Goal: Task Accomplishment & Management: Manage account settings

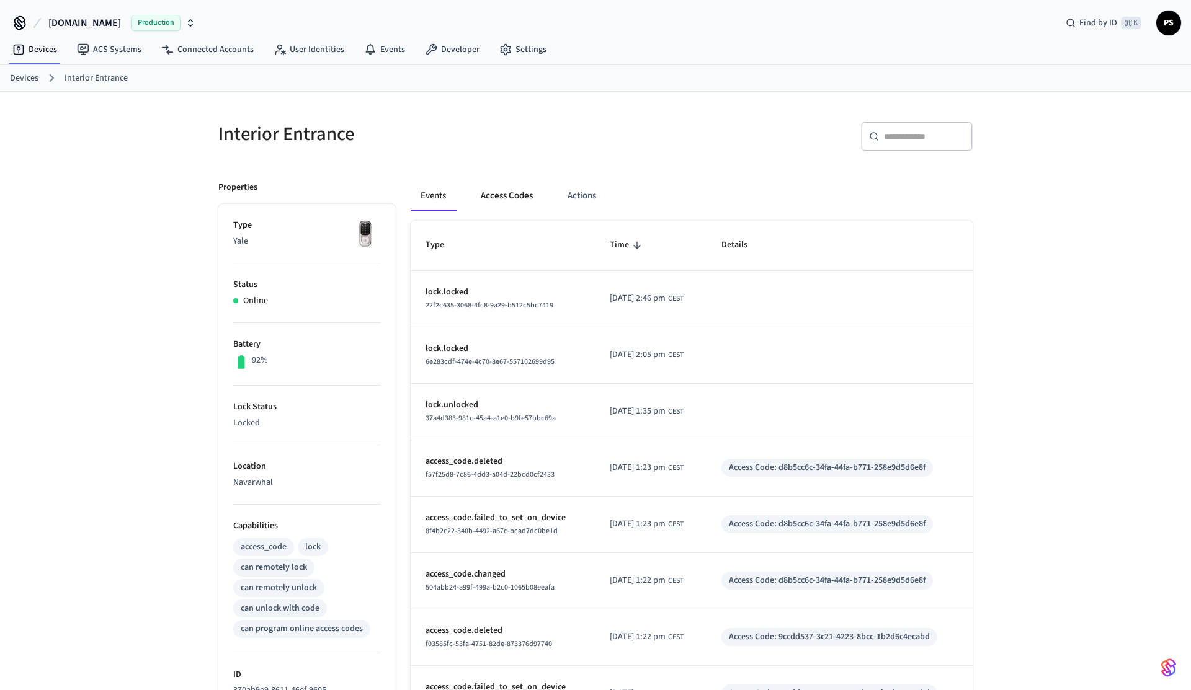
click at [505, 196] on button "Access Codes" at bounding box center [507, 196] width 72 height 30
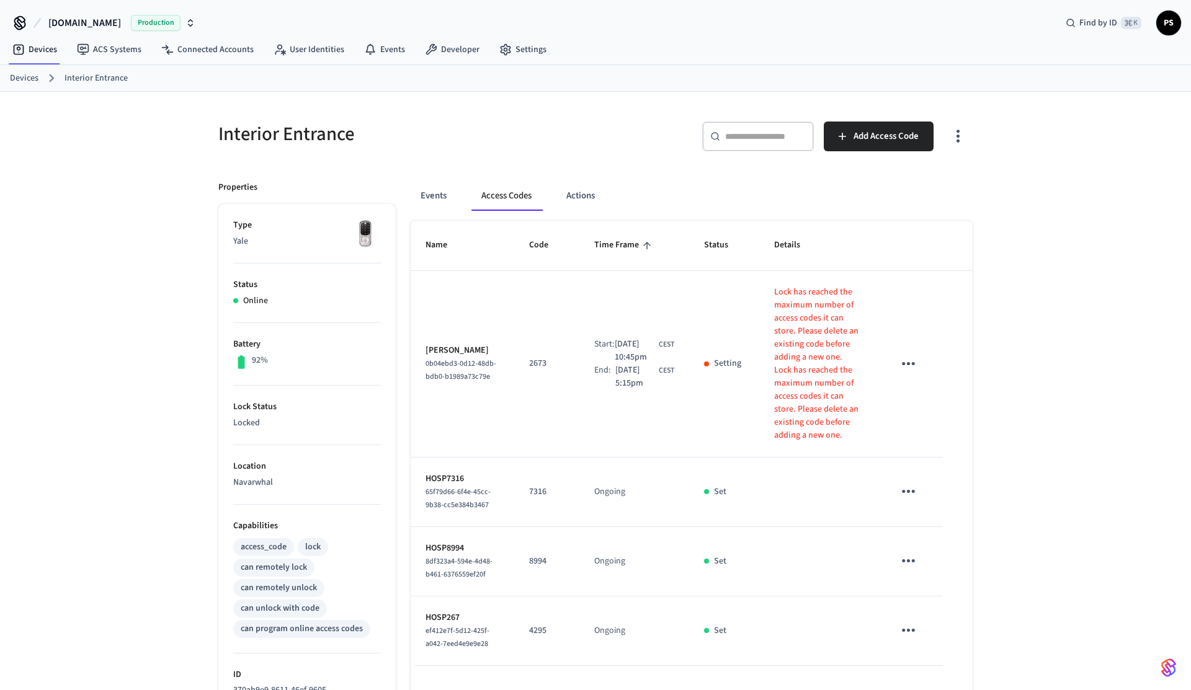
click at [954, 130] on icon "button" at bounding box center [957, 136] width 19 height 19
click at [913, 195] on li "Show unmanaged access codes on device" at bounding box center [878, 187] width 174 height 33
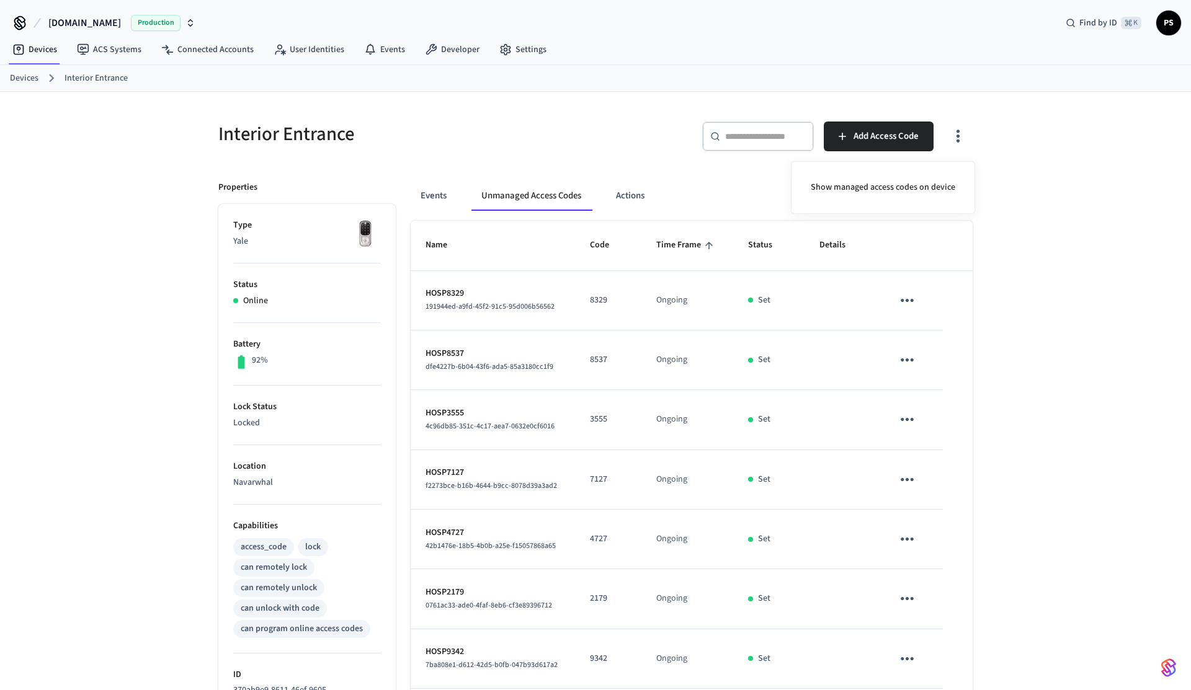
click at [987, 290] on div at bounding box center [595, 345] width 1191 height 690
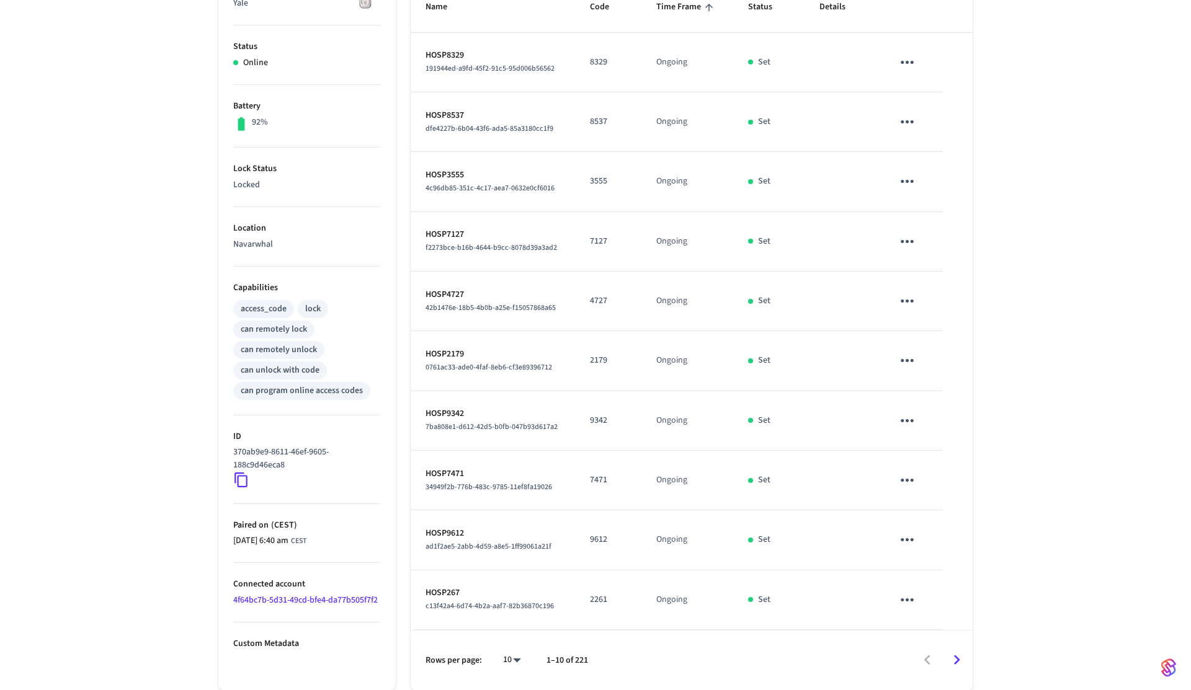
click at [958, 659] on icon "Go to next page" at bounding box center [957, 661] width 6 height 10
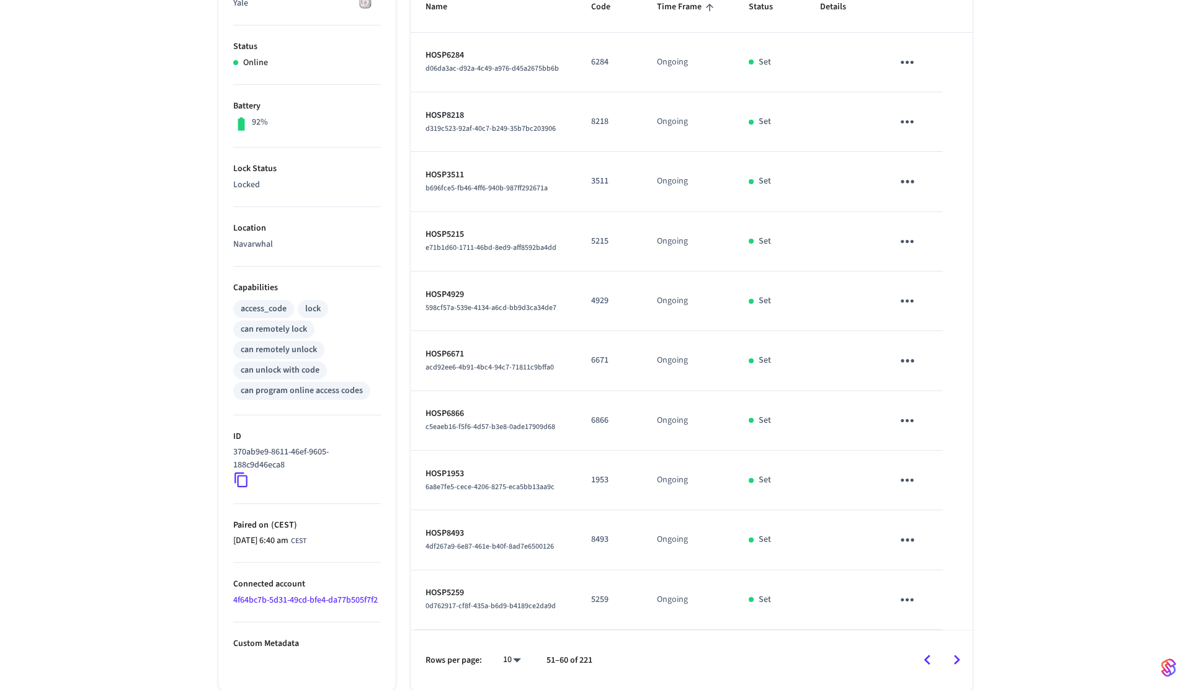
click at [958, 659] on icon "Go to next page" at bounding box center [957, 661] width 6 height 10
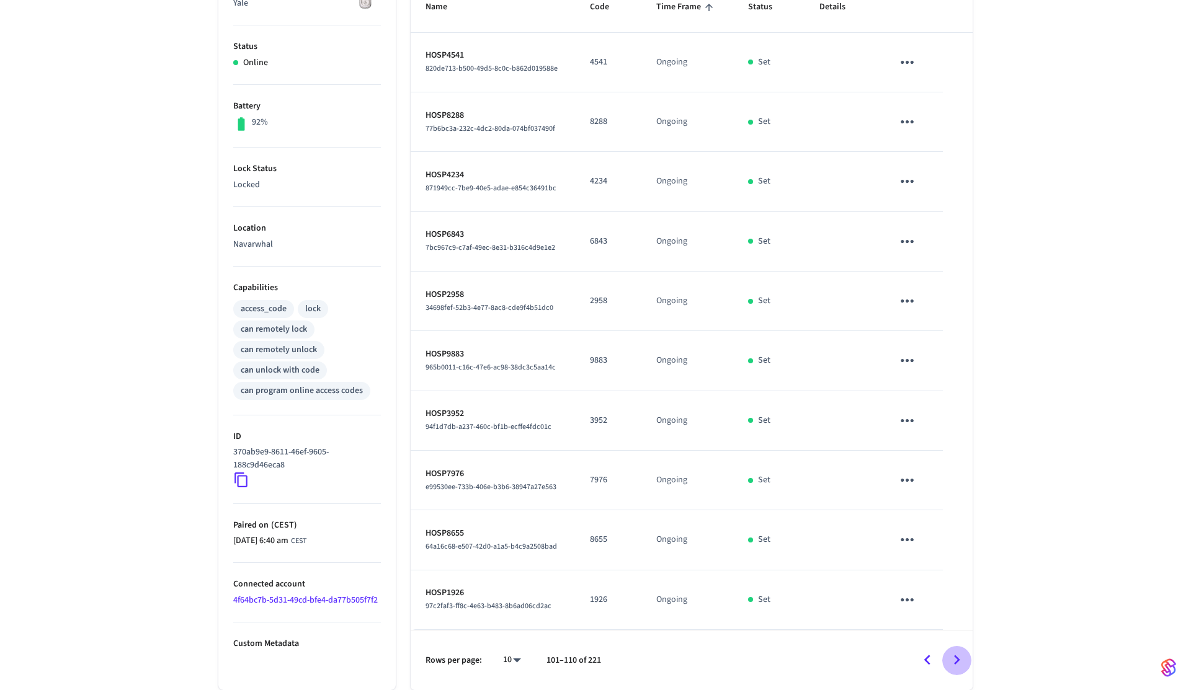
click at [958, 659] on icon "Go to next page" at bounding box center [957, 661] width 6 height 10
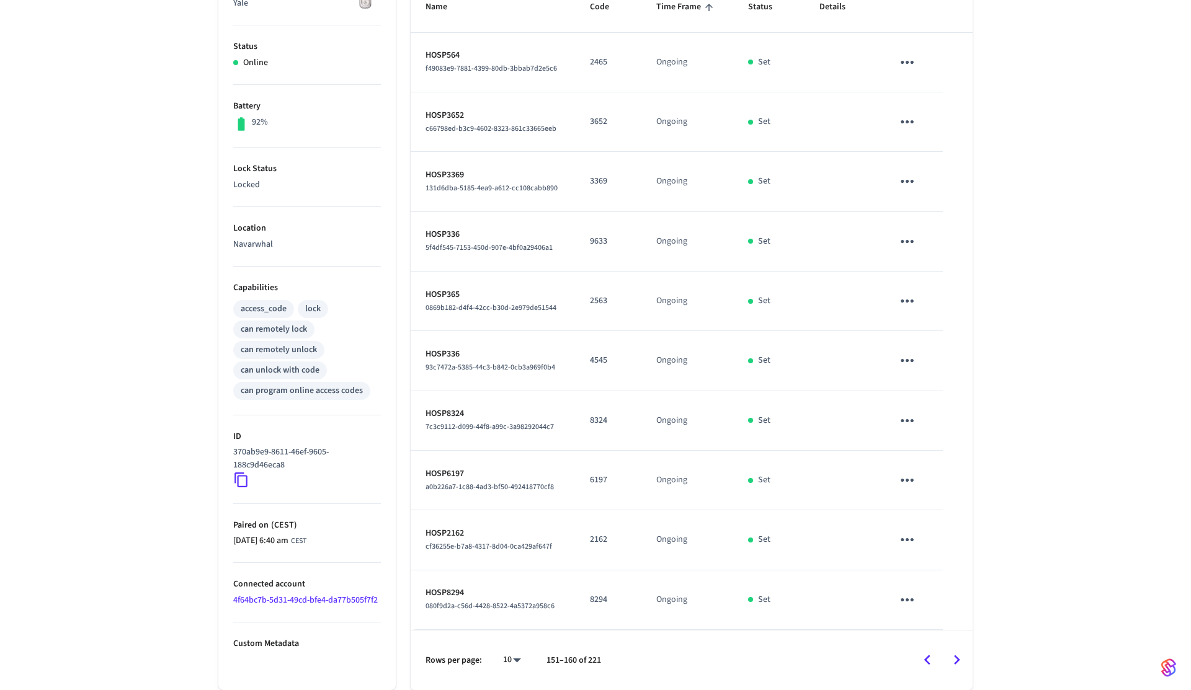
click at [958, 659] on icon "Go to next page" at bounding box center [957, 661] width 6 height 10
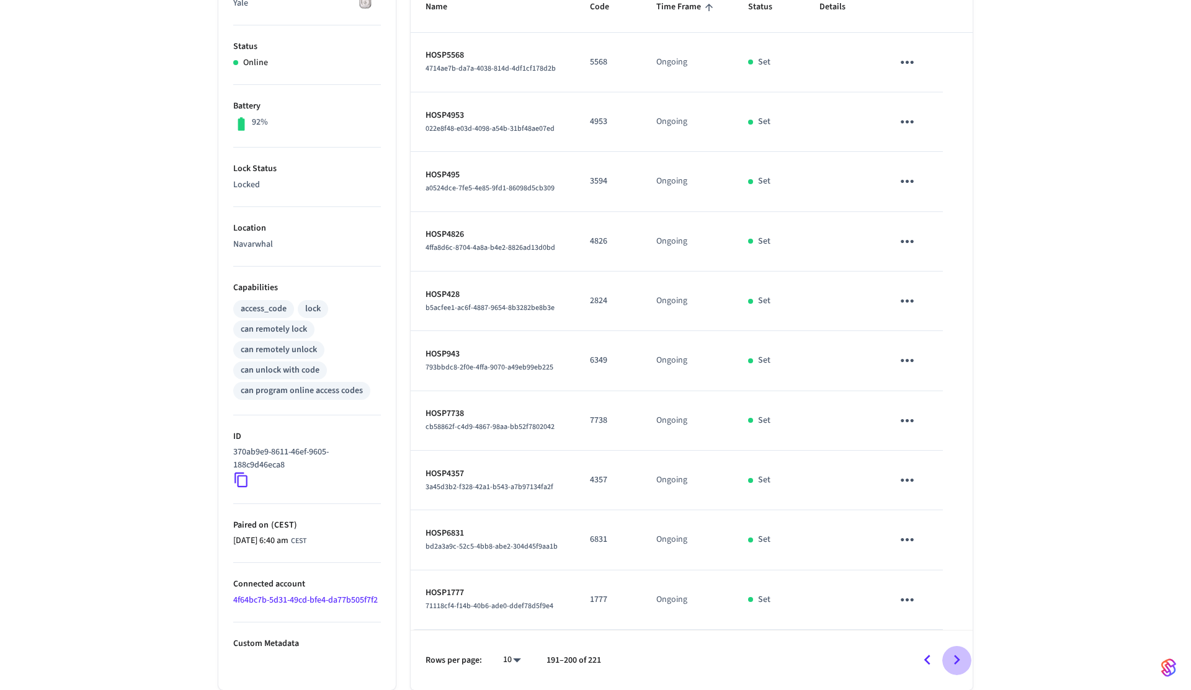
click at [958, 659] on icon "Go to next page" at bounding box center [957, 661] width 6 height 10
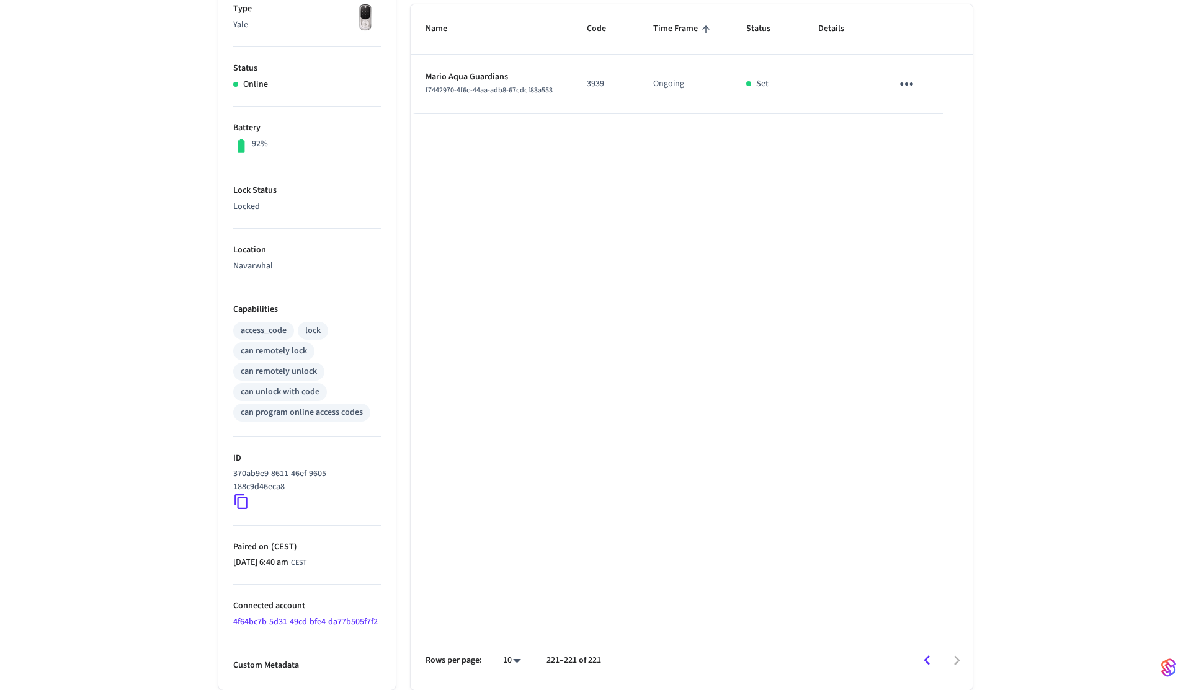
scroll to position [216, 0]
click at [928, 654] on icon "Go to previous page" at bounding box center [926, 660] width 19 height 19
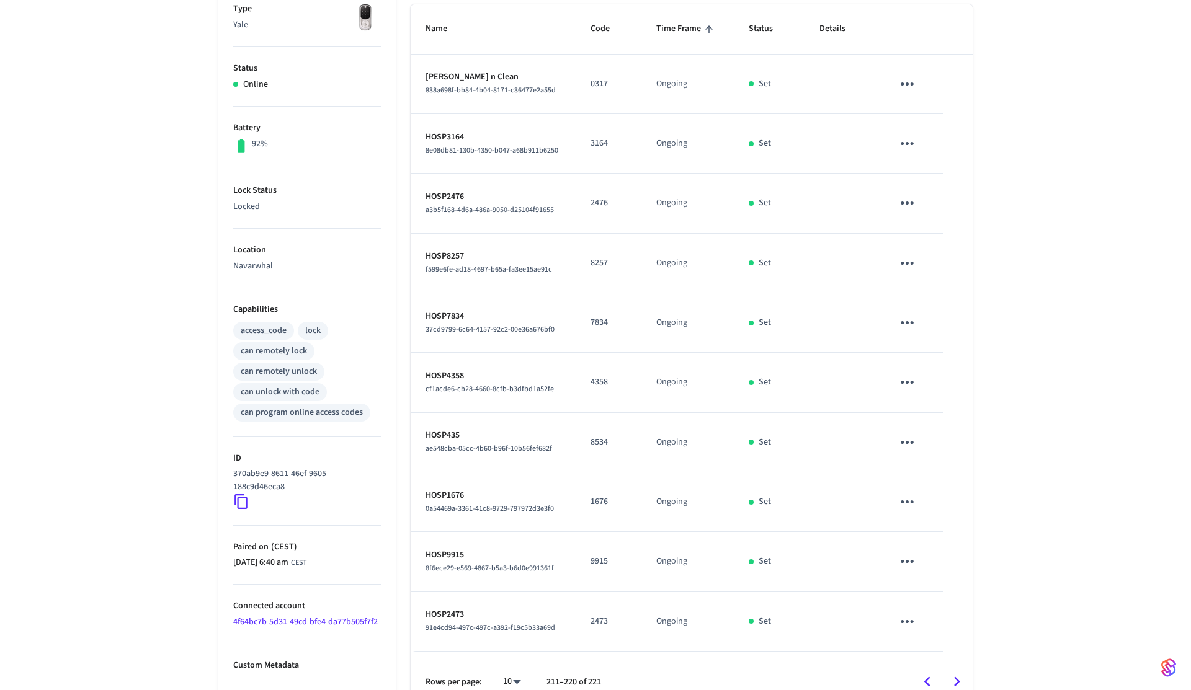
click at [928, 654] on div "Rows per page: 10 ** 211–220 of 221" at bounding box center [692, 682] width 562 height 60
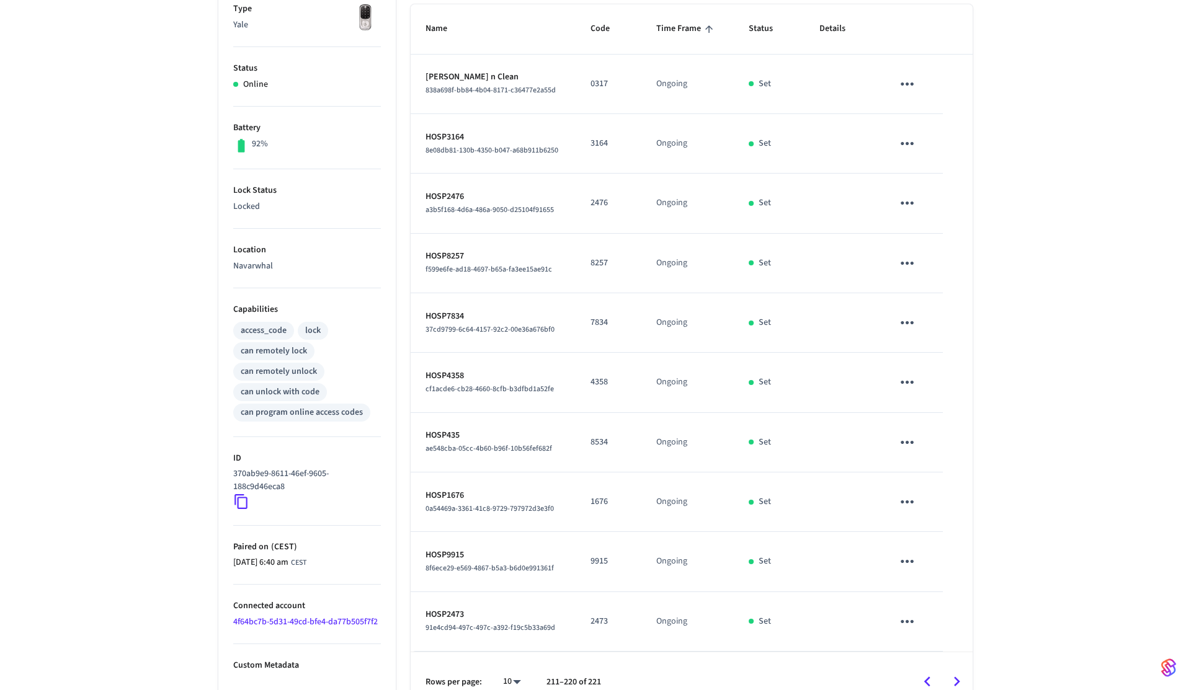
click at [928, 654] on div "Rows per page: 10 ** 211–220 of 221" at bounding box center [692, 682] width 562 height 60
click at [929, 675] on icon "Go to previous page" at bounding box center [926, 681] width 19 height 19
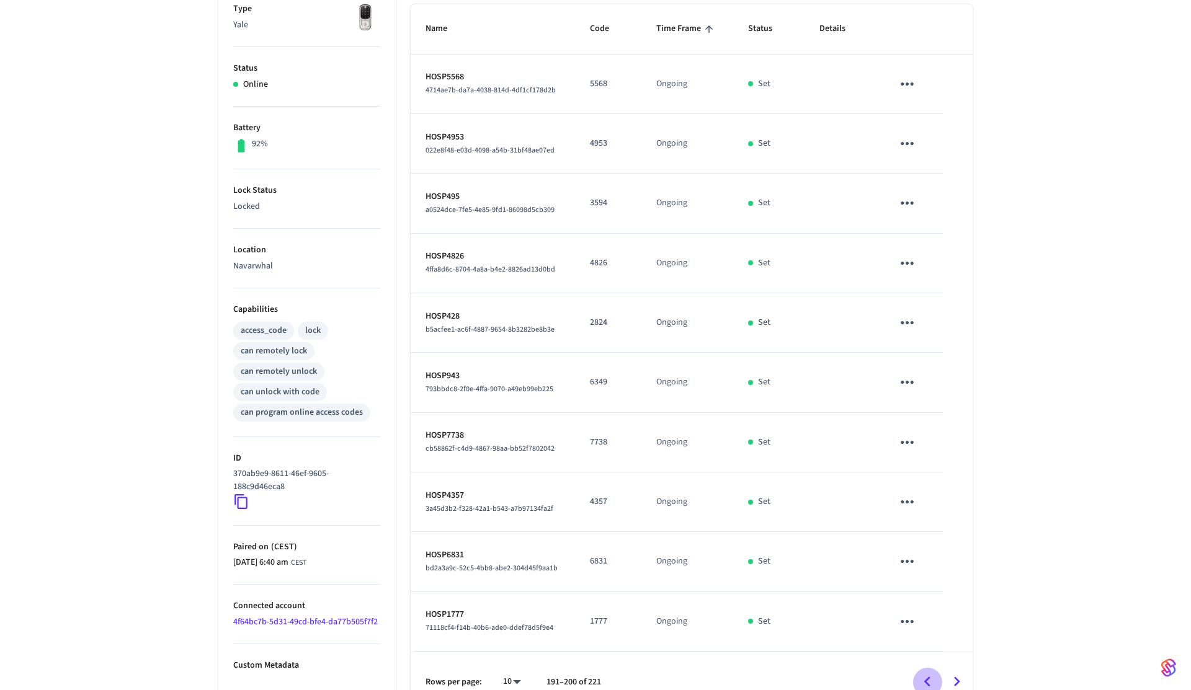
click at [929, 675] on icon "Go to previous page" at bounding box center [926, 681] width 19 height 19
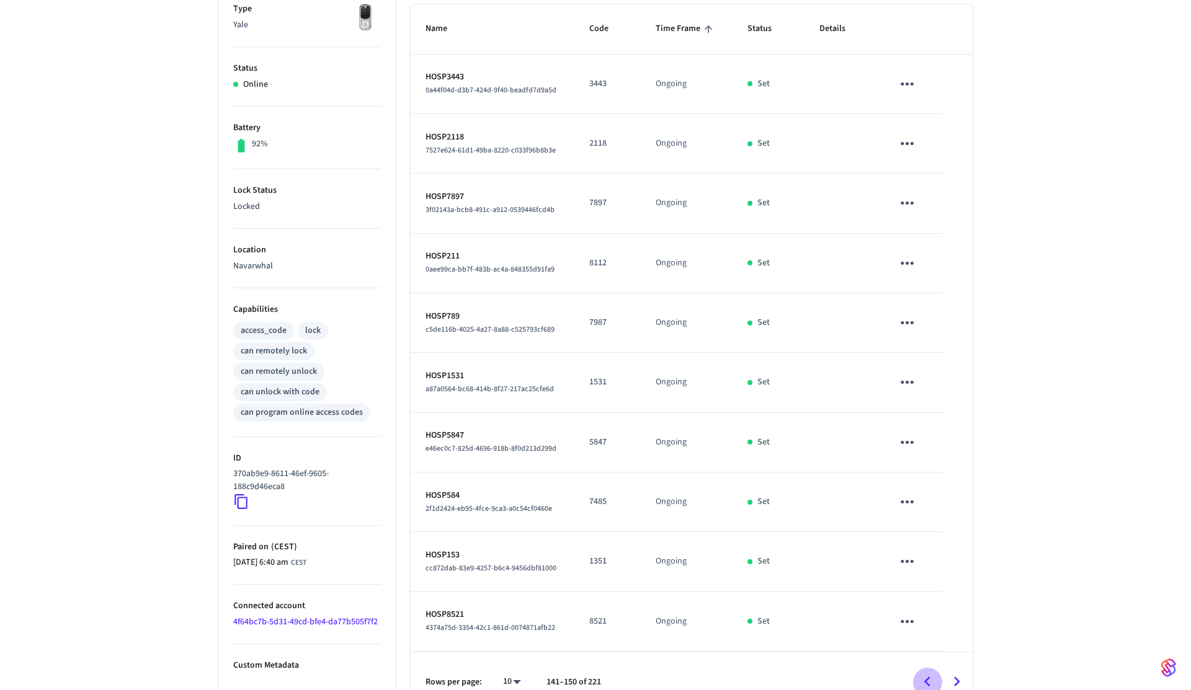
click at [929, 675] on icon "Go to previous page" at bounding box center [926, 681] width 19 height 19
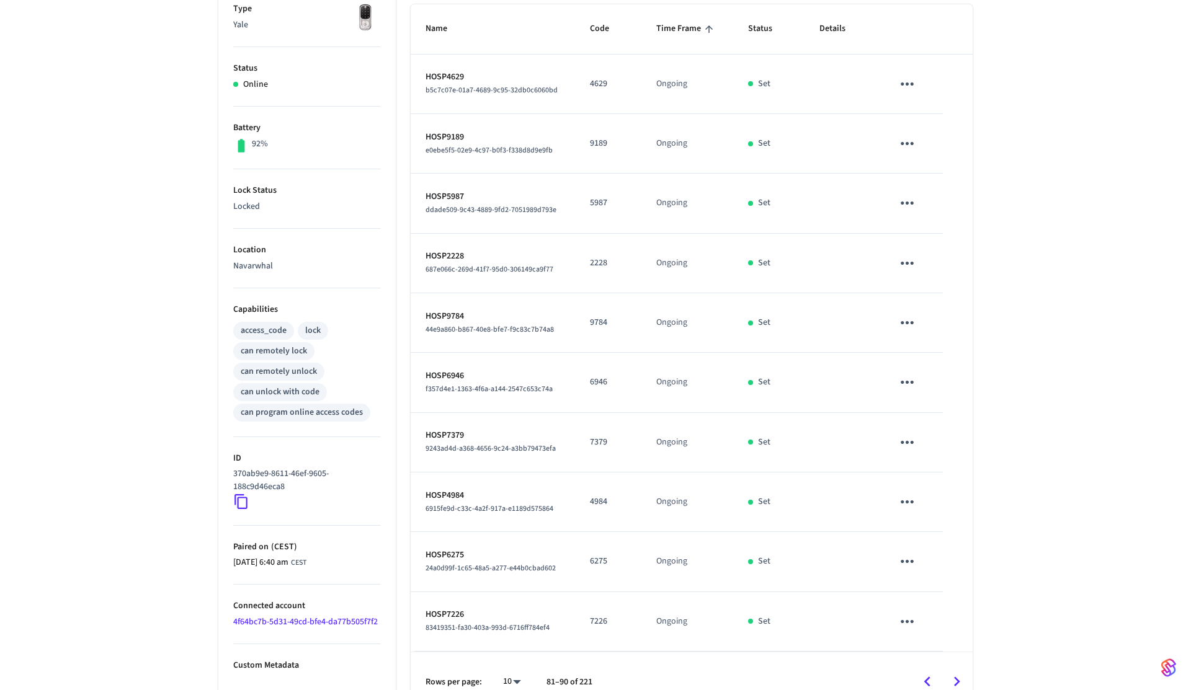
click at [929, 675] on icon "Go to previous page" at bounding box center [926, 681] width 19 height 19
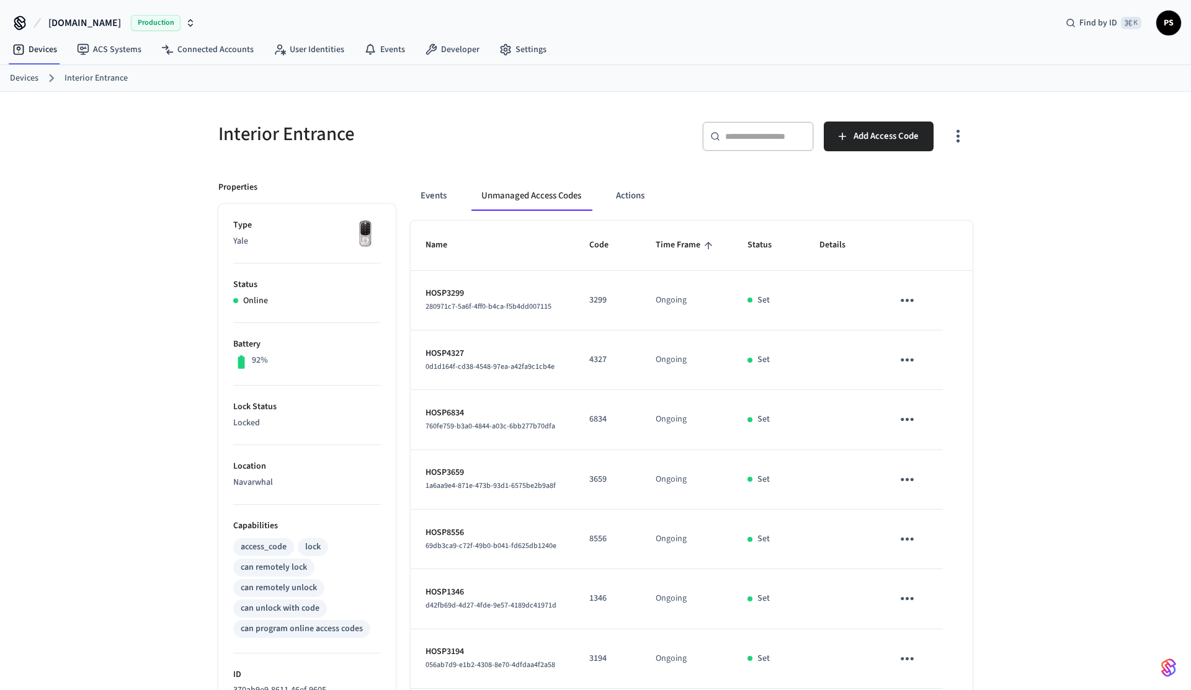
click at [912, 303] on icon "sticky table" at bounding box center [907, 300] width 19 height 19
click at [930, 372] on li "Delete" at bounding box center [962, 370] width 110 height 33
click at [909, 357] on icon "sticky table" at bounding box center [907, 359] width 19 height 19
click at [931, 445] on li "Delete" at bounding box center [962, 430] width 110 height 33
click at [910, 424] on icon "sticky table" at bounding box center [907, 419] width 19 height 19
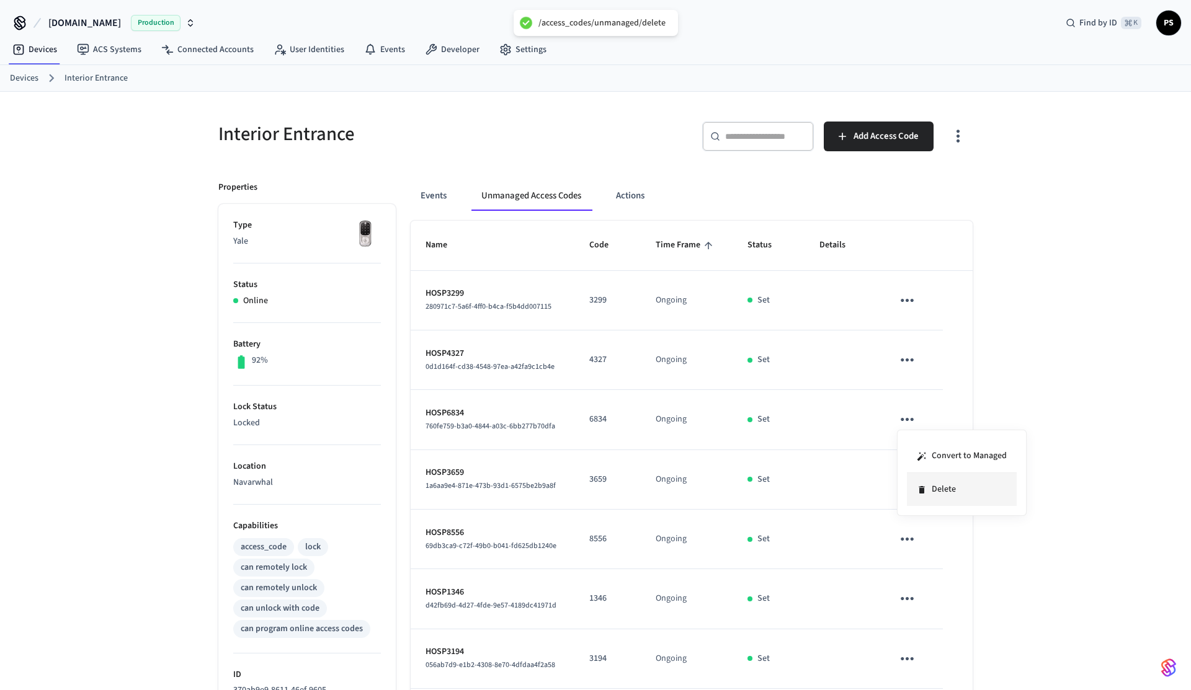
click at [953, 488] on li "Delete" at bounding box center [962, 489] width 110 height 33
click at [913, 486] on icon "sticky table" at bounding box center [907, 479] width 19 height 19
click at [947, 558] on li "Delete" at bounding box center [962, 549] width 110 height 33
click at [902, 546] on icon "sticky table" at bounding box center [907, 539] width 19 height 19
click at [949, 605] on li "Delete" at bounding box center [962, 609] width 110 height 33
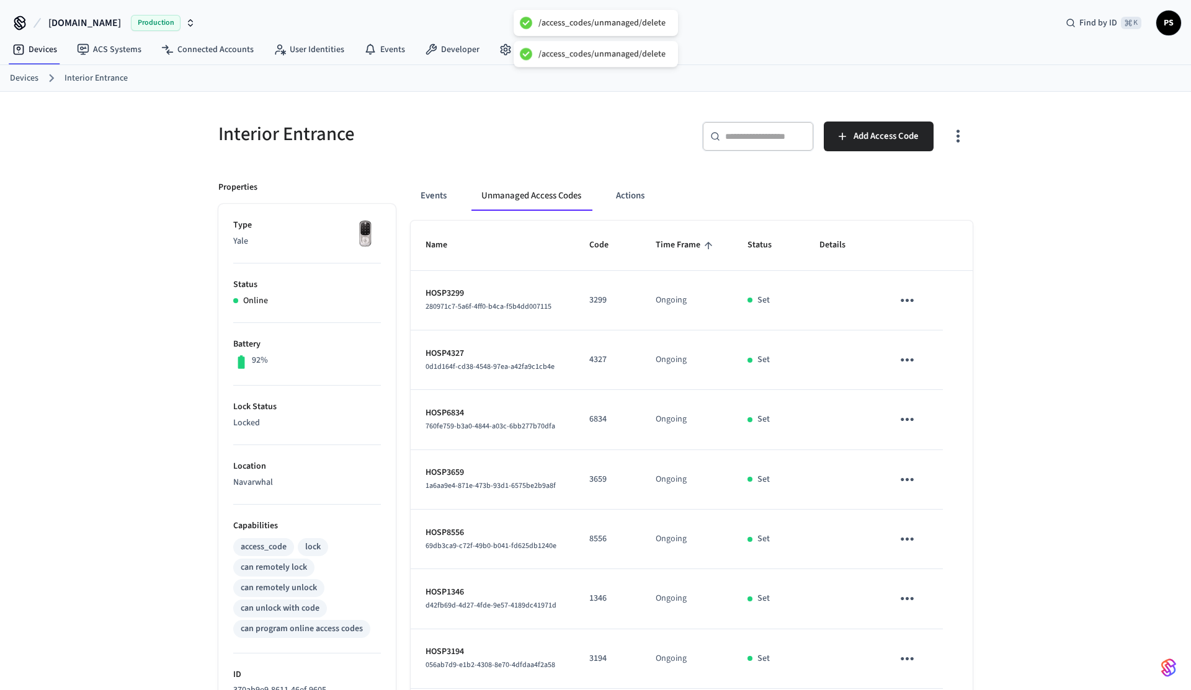
scroll to position [239, 0]
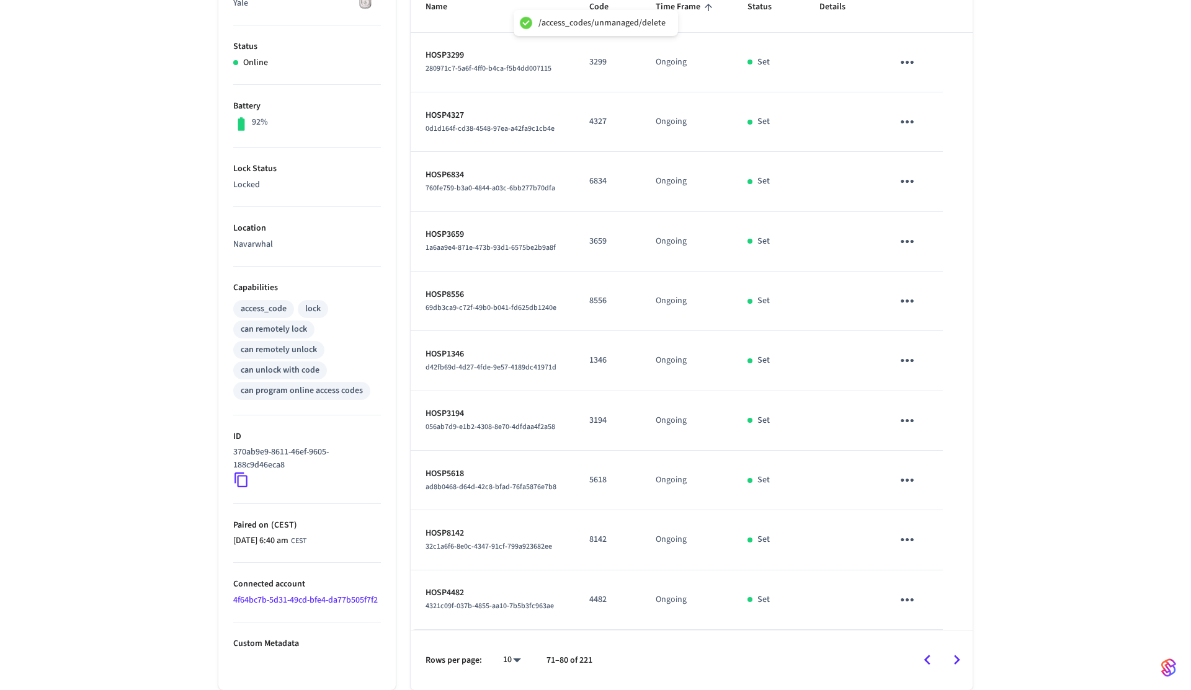
click at [907, 364] on icon "sticky table" at bounding box center [907, 360] width 19 height 19
click at [927, 439] on li "Delete" at bounding box center [962, 430] width 110 height 33
click at [906, 422] on icon "sticky table" at bounding box center [907, 420] width 19 height 19
click at [938, 496] on li "Delete" at bounding box center [962, 490] width 110 height 33
click at [893, 473] on td "sticky table" at bounding box center [910, 481] width 65 height 60
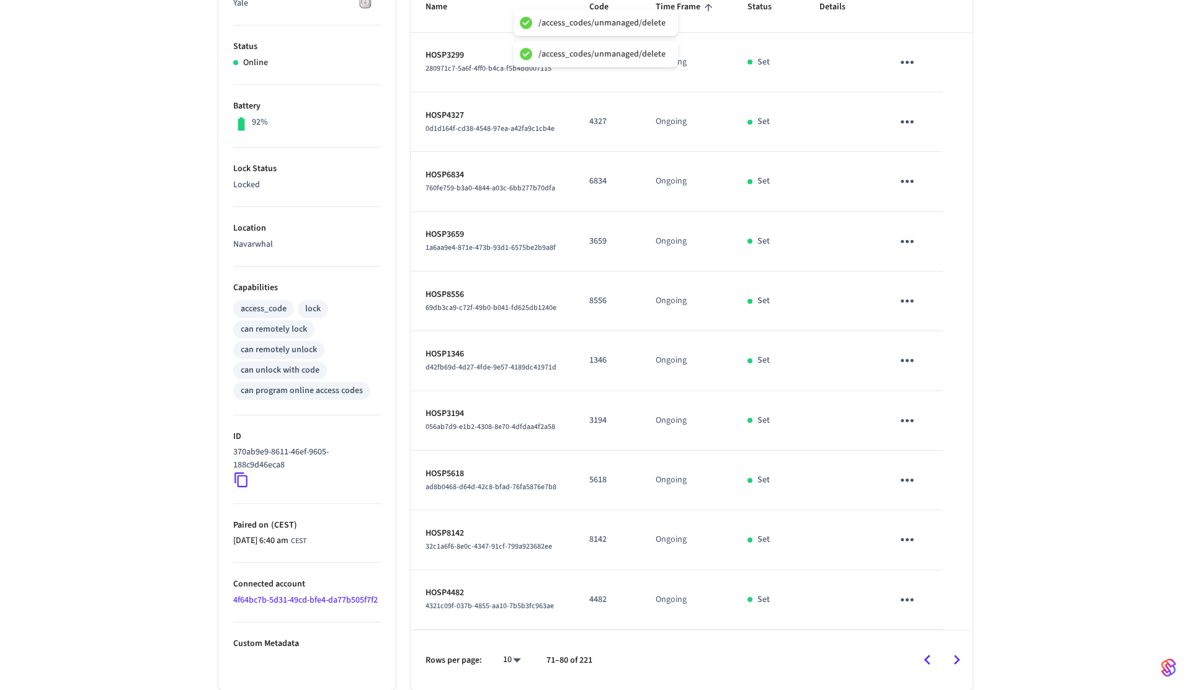
click at [909, 482] on icon "sticky table" at bounding box center [907, 480] width 19 height 19
click at [941, 542] on li "Delete" at bounding box center [962, 549] width 110 height 33
click at [911, 537] on icon "sticky table" at bounding box center [907, 539] width 19 height 19
click at [948, 602] on li "Delete" at bounding box center [962, 609] width 110 height 33
click at [915, 596] on icon "sticky table" at bounding box center [907, 599] width 19 height 19
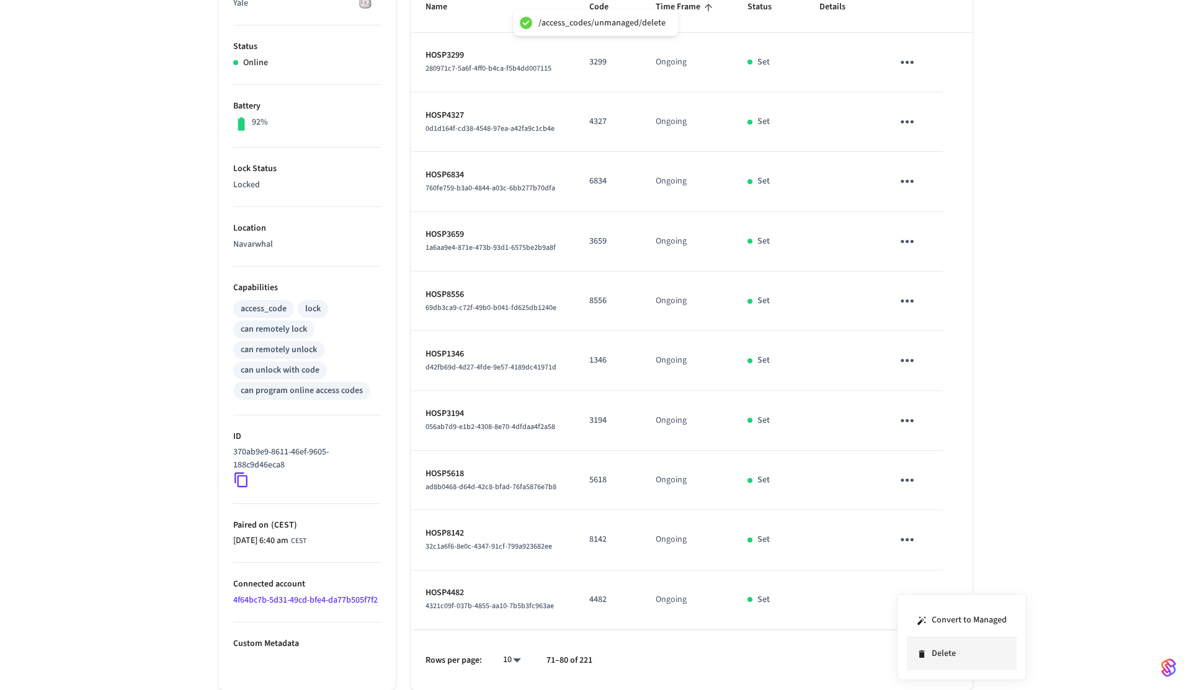
click at [951, 641] on li "Delete" at bounding box center [962, 654] width 110 height 33
click at [955, 659] on icon "Go to next page" at bounding box center [956, 660] width 19 height 19
click at [906, 60] on icon "sticky table" at bounding box center [907, 62] width 19 height 19
click at [916, 136] on li "Delete" at bounding box center [962, 131] width 110 height 33
click at [908, 120] on icon "sticky table" at bounding box center [907, 121] width 19 height 19
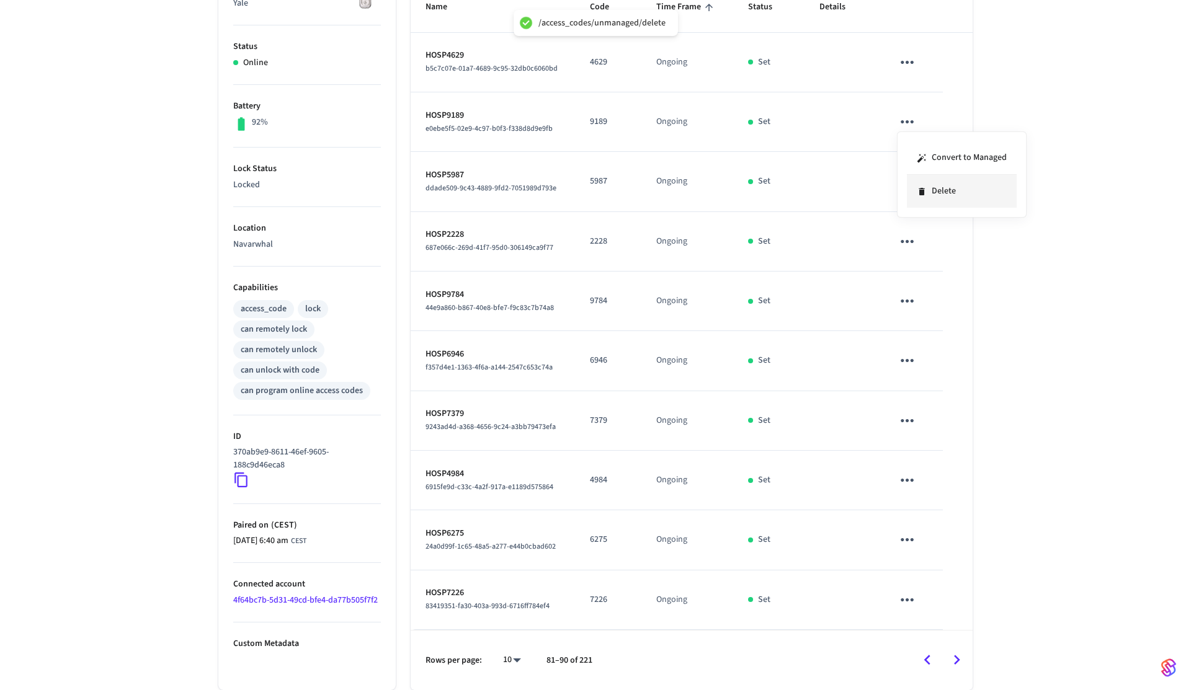
click at [933, 200] on li "Delete" at bounding box center [962, 191] width 110 height 33
click at [914, 189] on icon "sticky table" at bounding box center [907, 181] width 19 height 19
click at [935, 257] on li "Delete" at bounding box center [962, 250] width 110 height 33
click at [909, 244] on icon "sticky table" at bounding box center [907, 241] width 19 height 19
click at [936, 321] on li "Delete" at bounding box center [962, 311] width 110 height 33
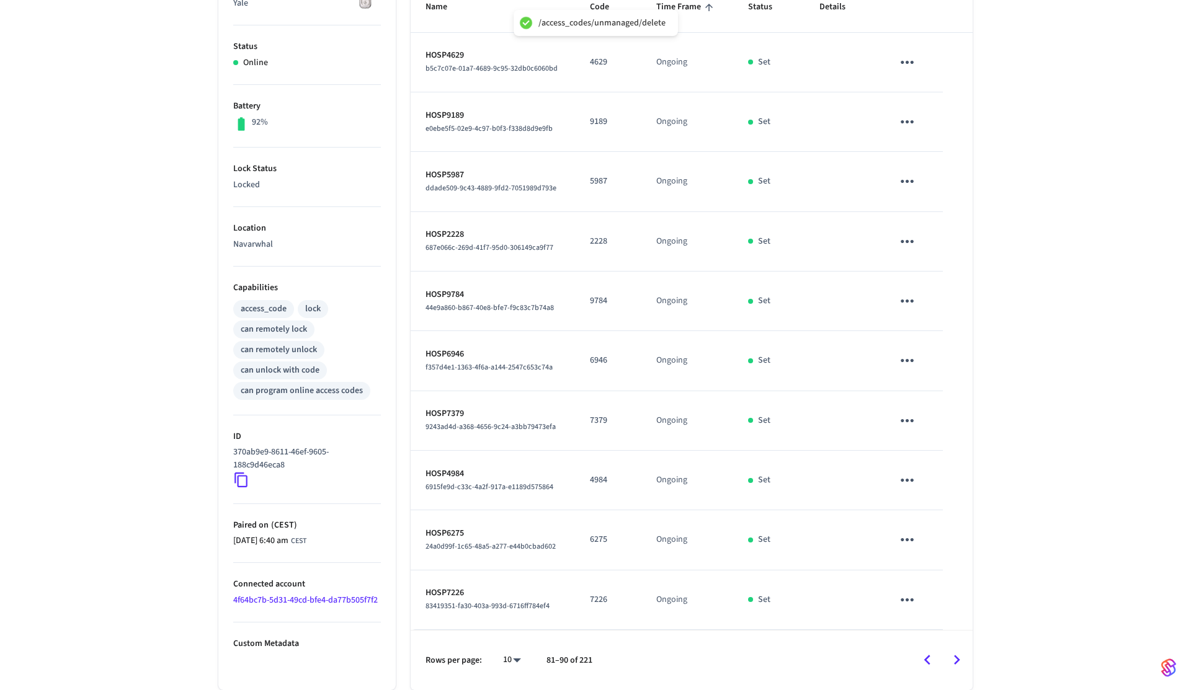
click at [907, 298] on icon "sticky table" at bounding box center [907, 301] width 19 height 19
click at [921, 372] on icon at bounding box center [922, 370] width 6 height 7
click at [905, 357] on icon "sticky table" at bounding box center [907, 360] width 19 height 19
click at [917, 424] on li "Delete" at bounding box center [962, 430] width 110 height 33
click at [909, 419] on icon "sticky table" at bounding box center [907, 420] width 19 height 19
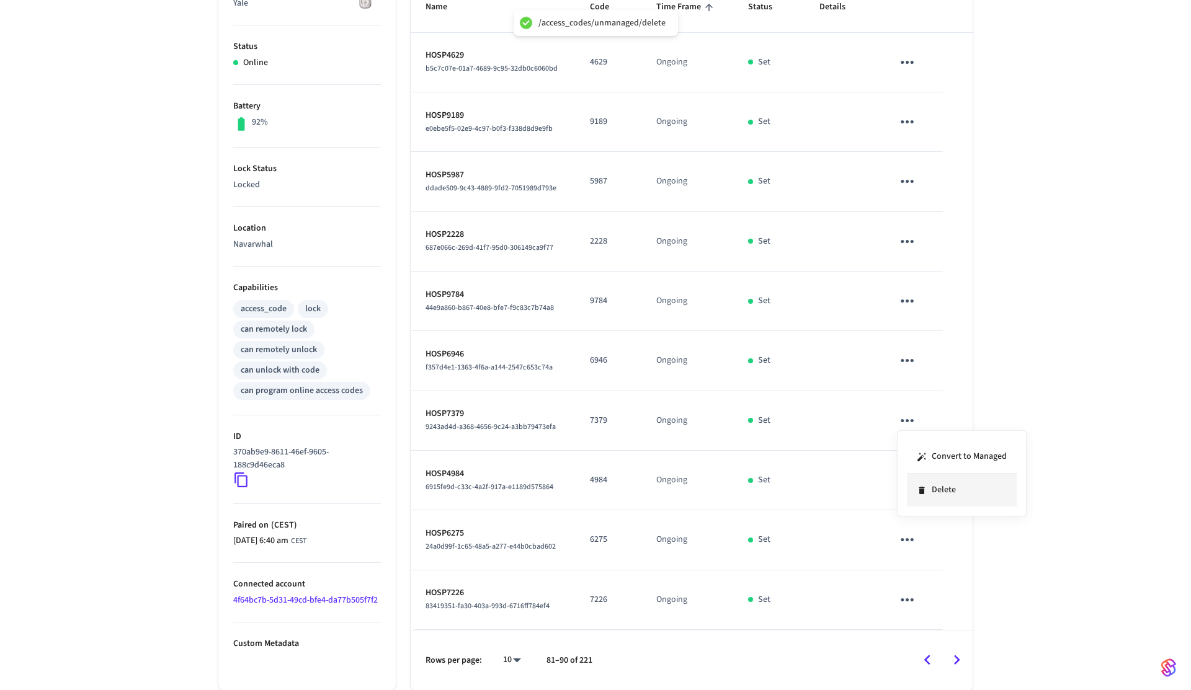
click at [932, 494] on li "Delete" at bounding box center [962, 490] width 110 height 33
click at [911, 474] on icon "sticky table" at bounding box center [907, 480] width 19 height 19
click at [943, 543] on li "Delete" at bounding box center [962, 549] width 110 height 33
click at [907, 531] on icon "sticky table" at bounding box center [907, 539] width 19 height 19
click at [948, 602] on li "Delete" at bounding box center [962, 609] width 110 height 33
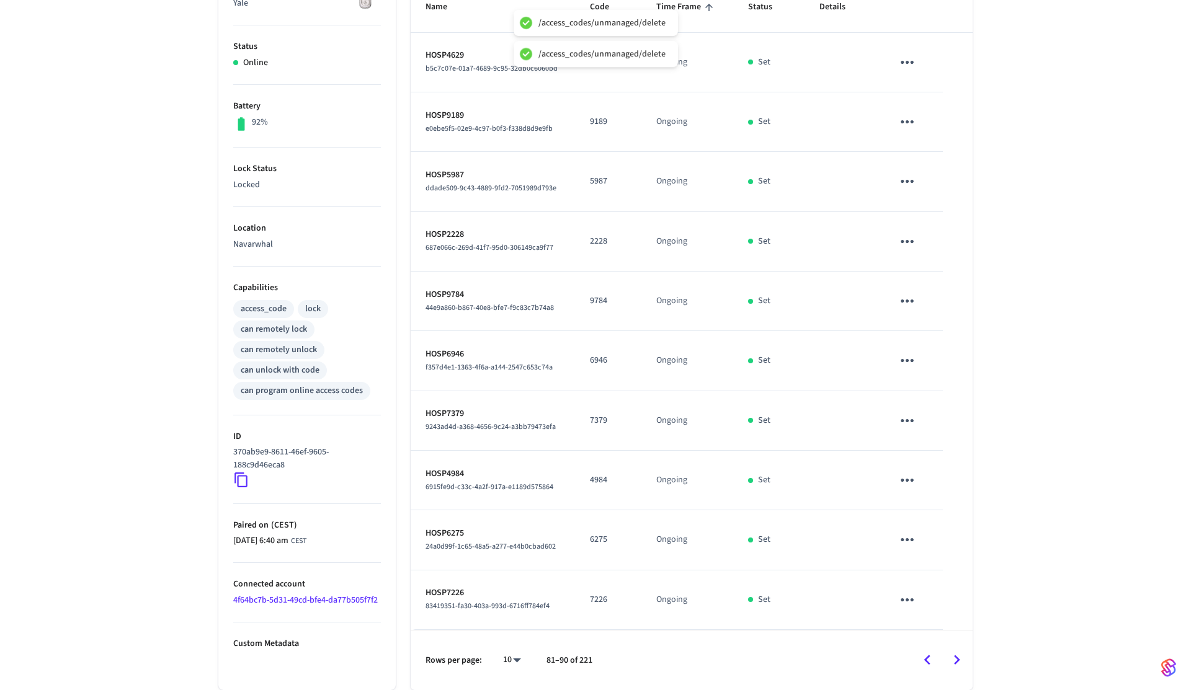
click at [906, 592] on icon "sticky table" at bounding box center [907, 599] width 19 height 19
click at [944, 638] on li "Delete" at bounding box center [962, 654] width 110 height 33
click at [519, 658] on body "/access_codes/unmanaged/delete /access_codes/unmanaged/delete Hospitable.com Pr…" at bounding box center [595, 226] width 1191 height 929
click at [508, 651] on li "All" at bounding box center [507, 654] width 33 height 33
type input "**"
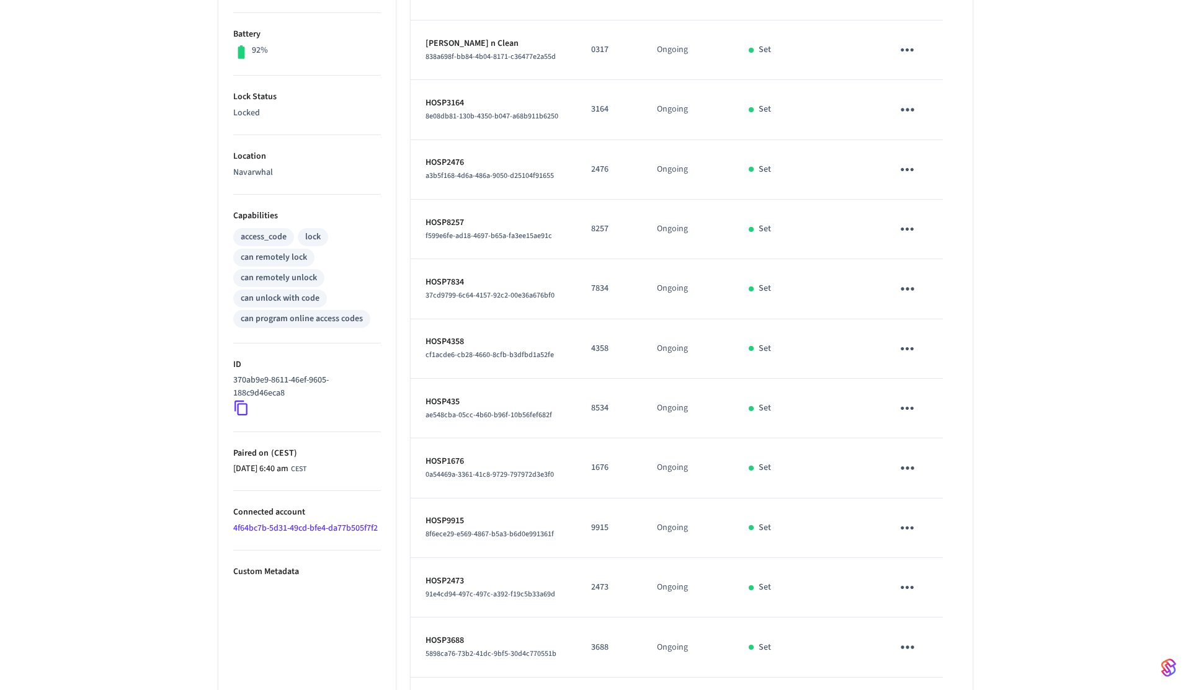
scroll to position [0, 0]
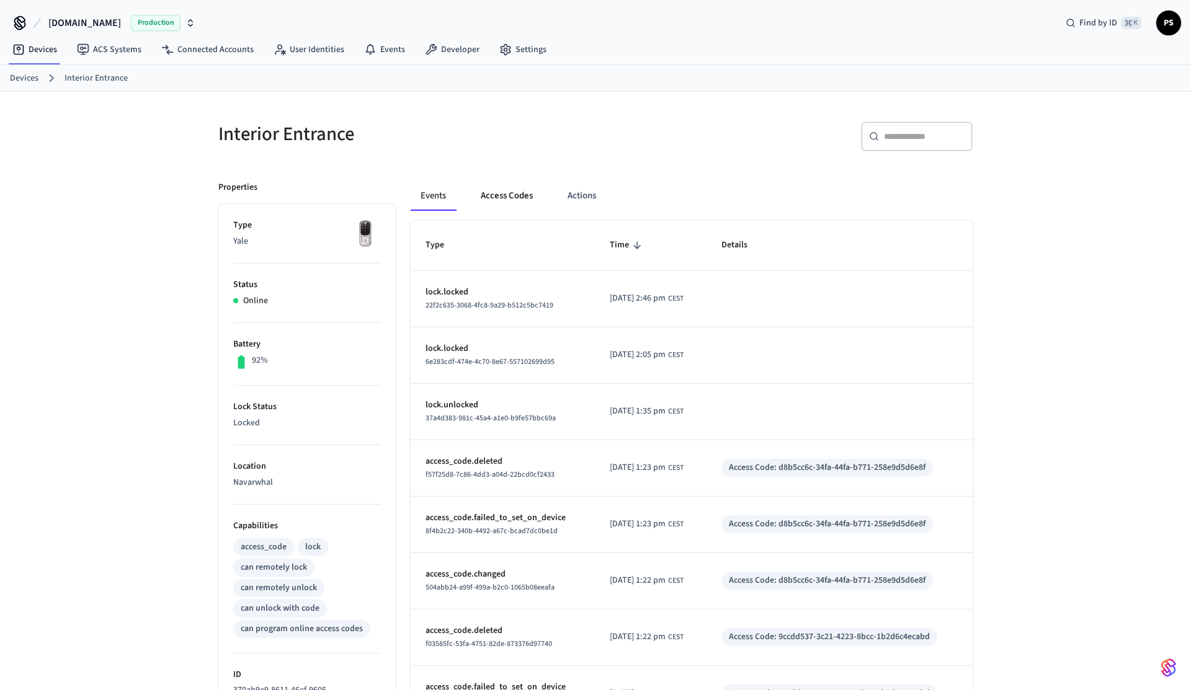
click at [522, 201] on button "Access Codes" at bounding box center [507, 196] width 72 height 30
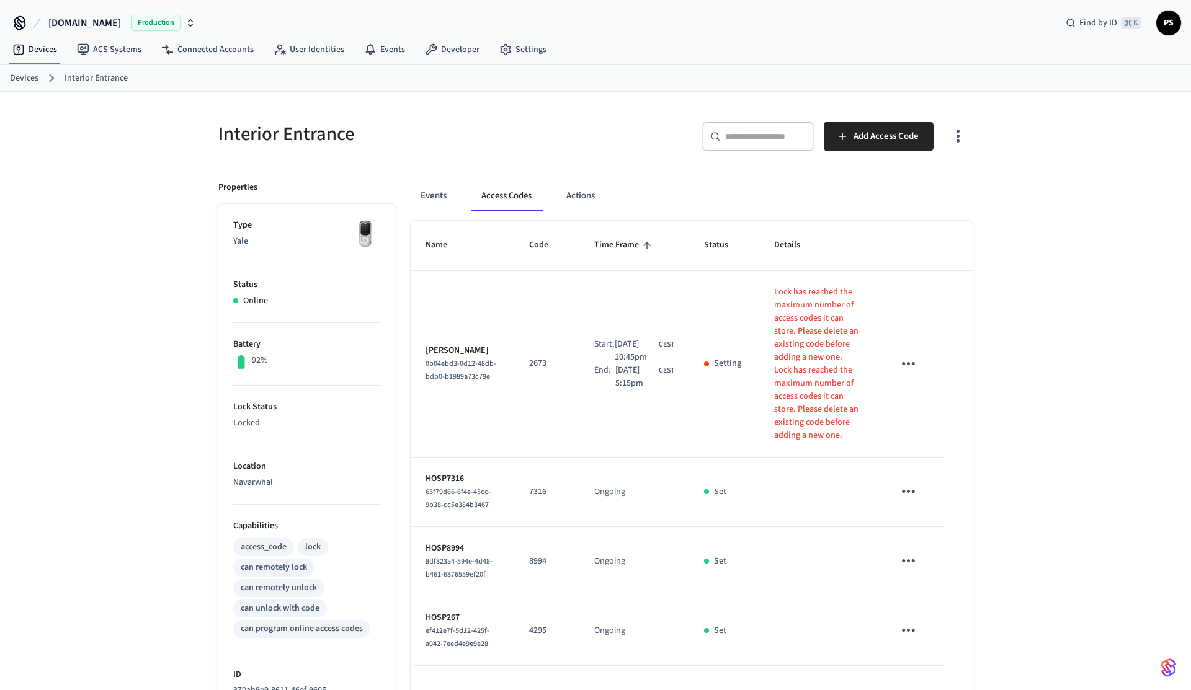
click at [966, 136] on icon "button" at bounding box center [957, 136] width 19 height 19
click at [940, 194] on li "Show unmanaged access codes on device" at bounding box center [878, 187] width 174 height 33
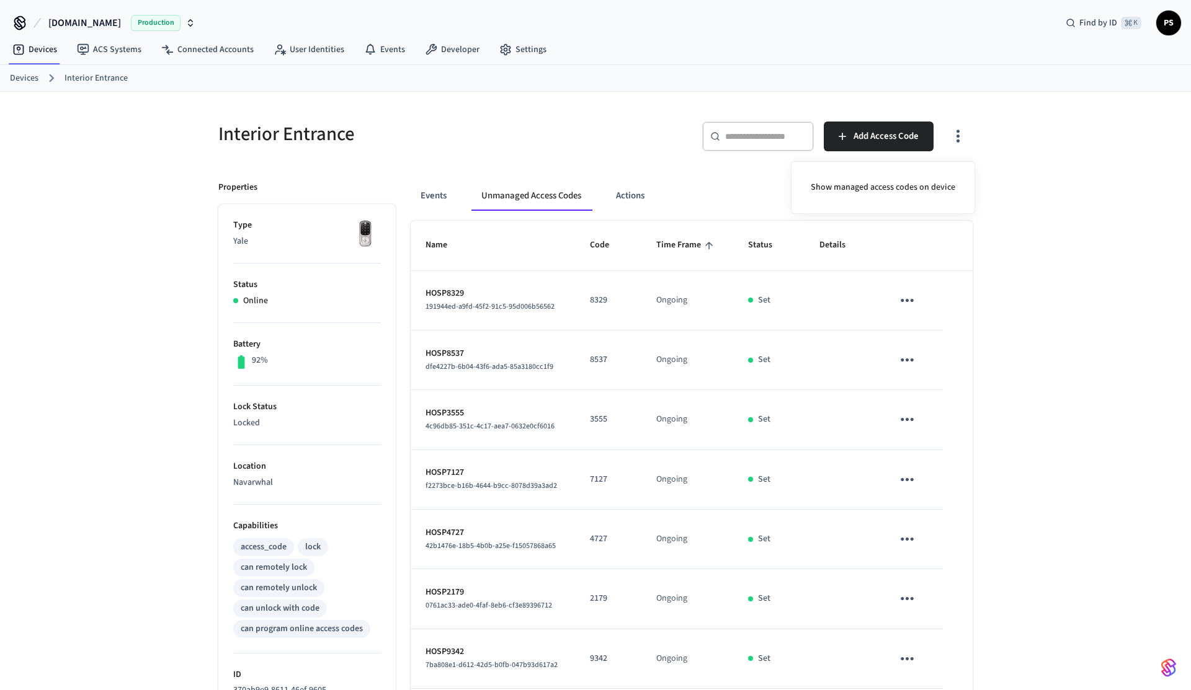
click at [912, 300] on div at bounding box center [595, 345] width 1191 height 690
click at [906, 301] on icon "sticky table" at bounding box center [907, 300] width 13 height 3
click at [924, 359] on icon at bounding box center [925, 363] width 10 height 10
click at [911, 362] on icon "sticky table" at bounding box center [907, 359] width 19 height 19
click at [924, 427] on icon at bounding box center [922, 430] width 6 height 7
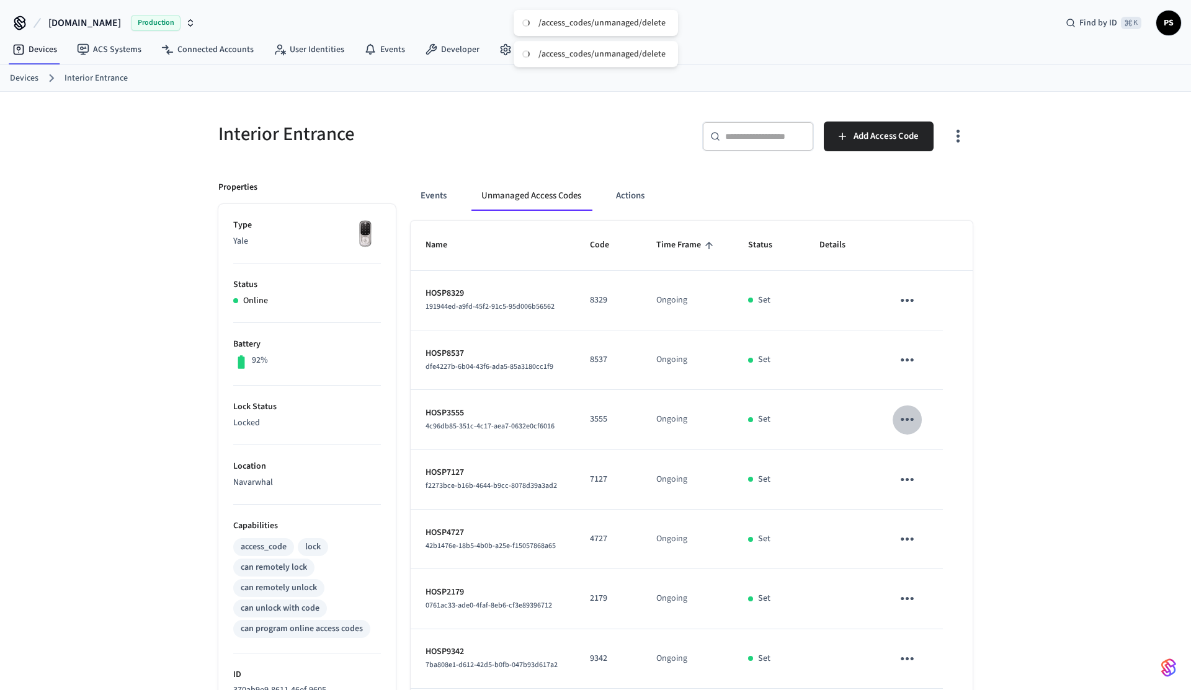
click at [902, 422] on icon "sticky table" at bounding box center [907, 419] width 19 height 19
click at [922, 486] on icon at bounding box center [922, 489] width 6 height 7
click at [912, 481] on icon "sticky table" at bounding box center [907, 479] width 19 height 19
click at [940, 542] on li "Delete" at bounding box center [962, 549] width 110 height 33
click at [910, 538] on icon "sticky table" at bounding box center [907, 539] width 19 height 19
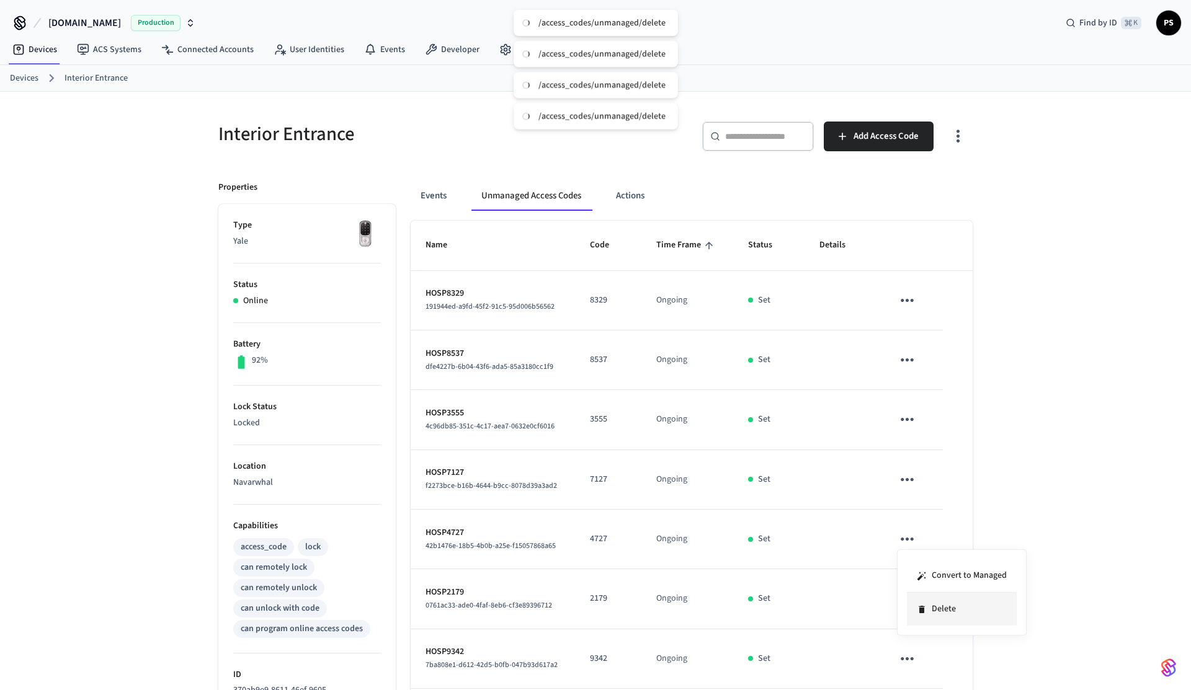
click at [940, 606] on li "Delete" at bounding box center [962, 609] width 110 height 33
click at [915, 603] on icon "sticky table" at bounding box center [907, 598] width 19 height 19
click at [946, 669] on li "Delete" at bounding box center [962, 654] width 110 height 33
click at [911, 661] on icon "sticky table" at bounding box center [907, 658] width 19 height 19
click at [948, 653] on li "Delete" at bounding box center [962, 654] width 110 height 33
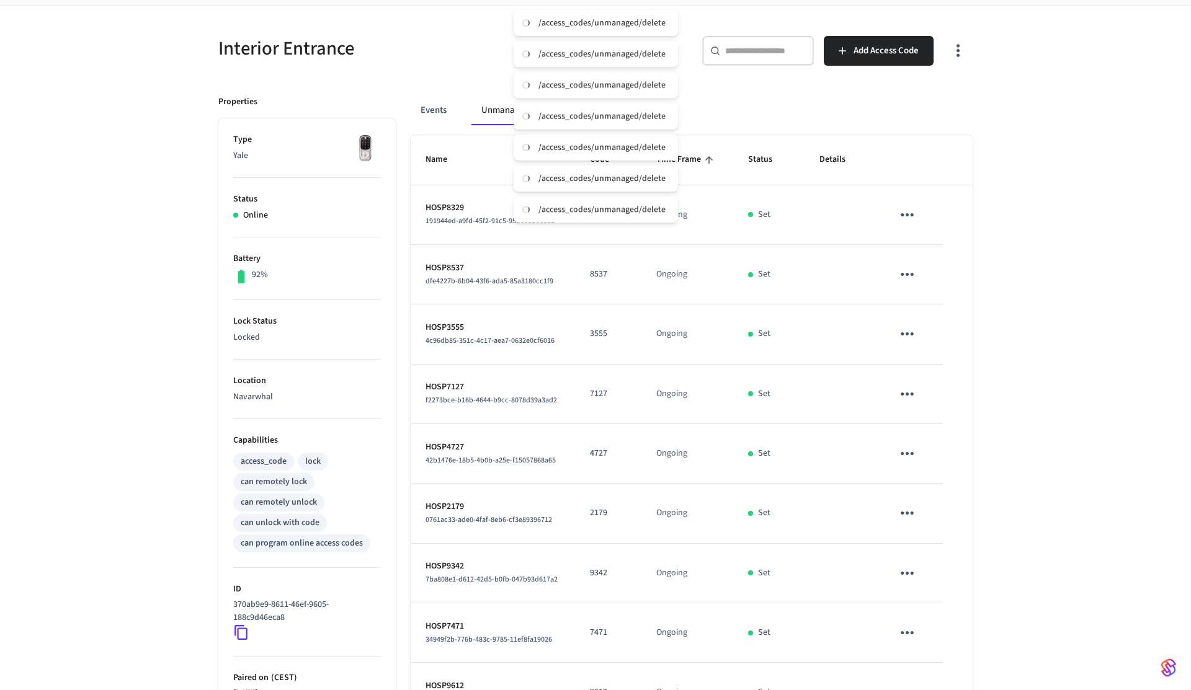
scroll to position [239, 0]
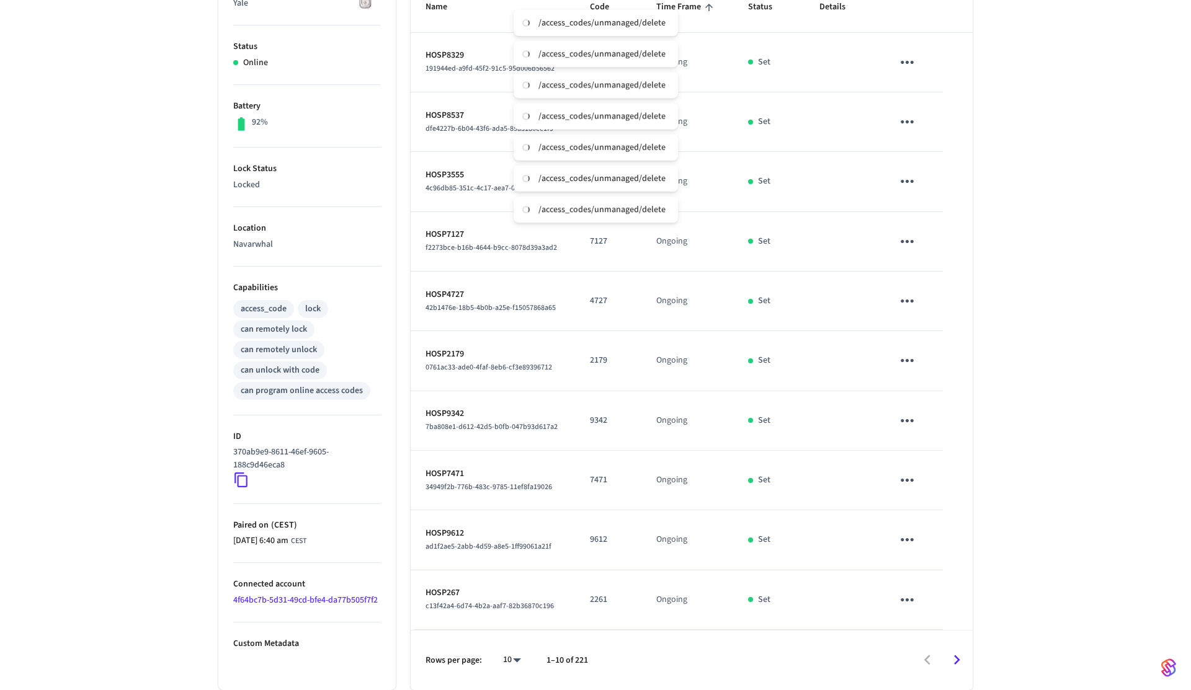
click at [906, 429] on icon "sticky table" at bounding box center [907, 420] width 19 height 19
click at [916, 502] on li "Delete" at bounding box center [962, 490] width 110 height 33
click at [908, 486] on icon "sticky table" at bounding box center [907, 480] width 19 height 19
click at [948, 537] on li "Delete" at bounding box center [962, 549] width 110 height 33
click at [904, 532] on icon "sticky table" at bounding box center [907, 539] width 19 height 19
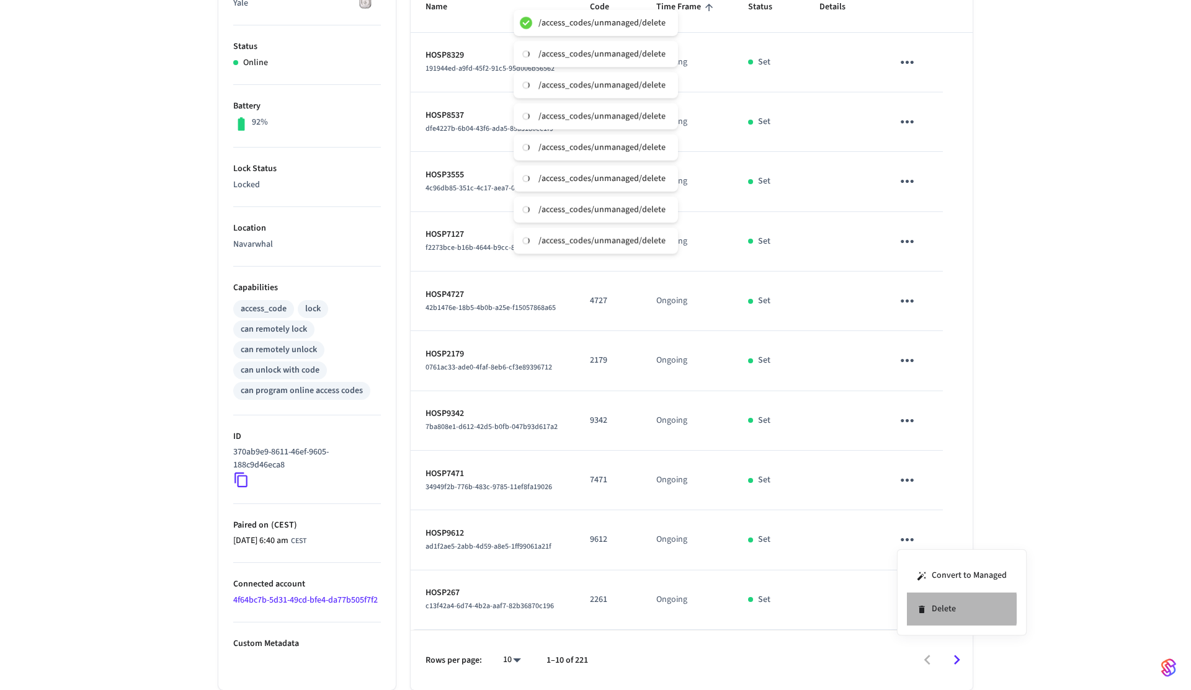
click at [936, 609] on li "Delete" at bounding box center [962, 609] width 110 height 33
click at [909, 598] on icon "sticky table" at bounding box center [907, 599] width 19 height 19
click at [955, 644] on li "Delete" at bounding box center [962, 654] width 110 height 33
click at [961, 659] on icon "Go to next page" at bounding box center [956, 660] width 19 height 19
click at [913, 61] on icon "sticky table" at bounding box center [907, 62] width 19 height 19
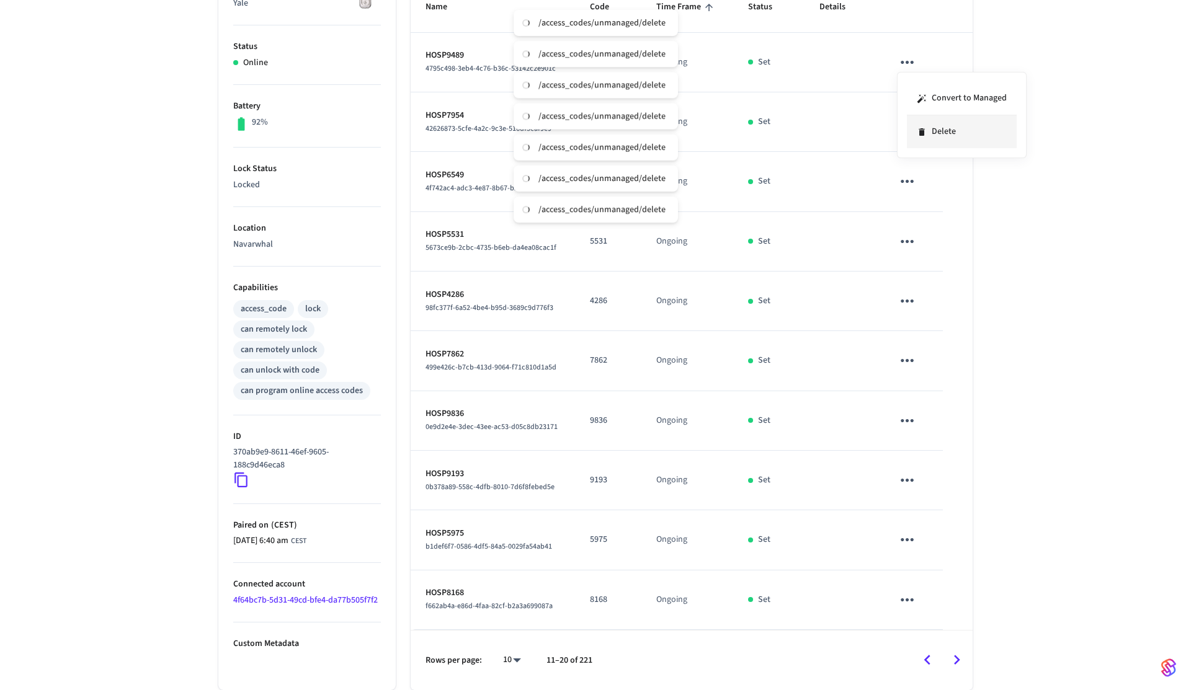
click at [939, 136] on li "Delete" at bounding box center [962, 131] width 110 height 33
click at [910, 122] on icon "sticky table" at bounding box center [907, 121] width 19 height 19
click at [933, 201] on li "Delete" at bounding box center [962, 191] width 110 height 33
click at [901, 185] on icon "sticky table" at bounding box center [907, 181] width 19 height 19
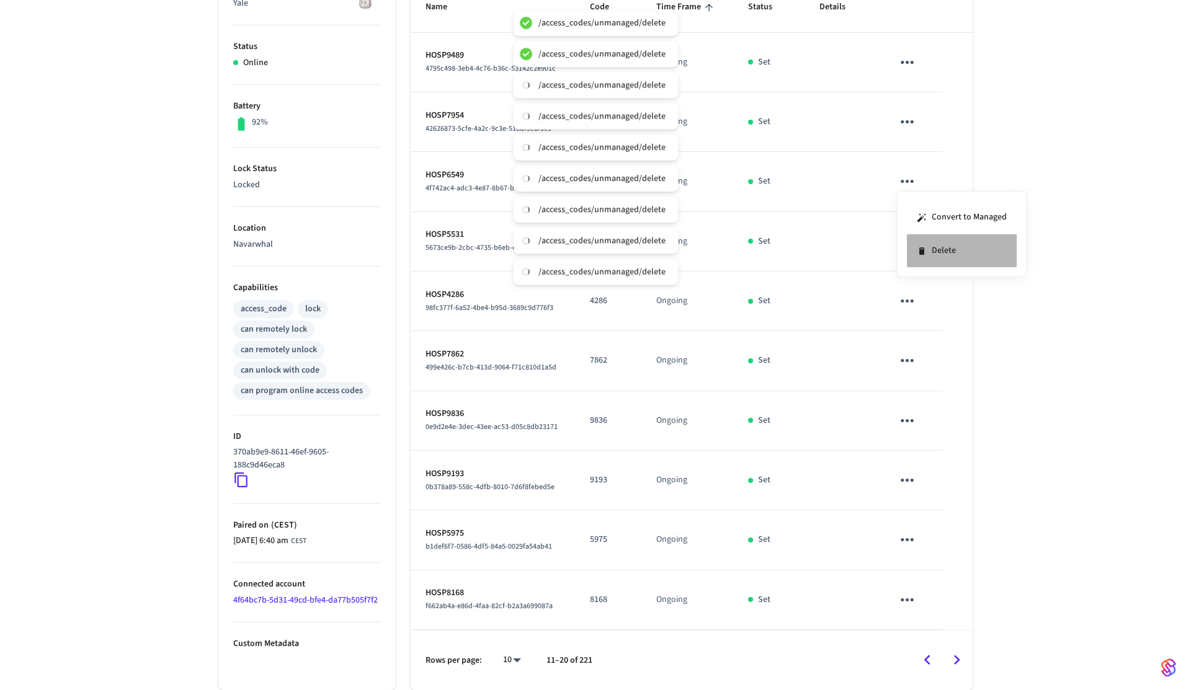
click at [929, 245] on li "Delete" at bounding box center [962, 250] width 110 height 33
click at [915, 244] on icon "sticky table" at bounding box center [907, 241] width 19 height 19
click at [938, 306] on li "Delete" at bounding box center [962, 311] width 110 height 33
click at [907, 304] on icon "sticky table" at bounding box center [907, 301] width 19 height 19
click at [935, 375] on li "Delete" at bounding box center [962, 370] width 110 height 33
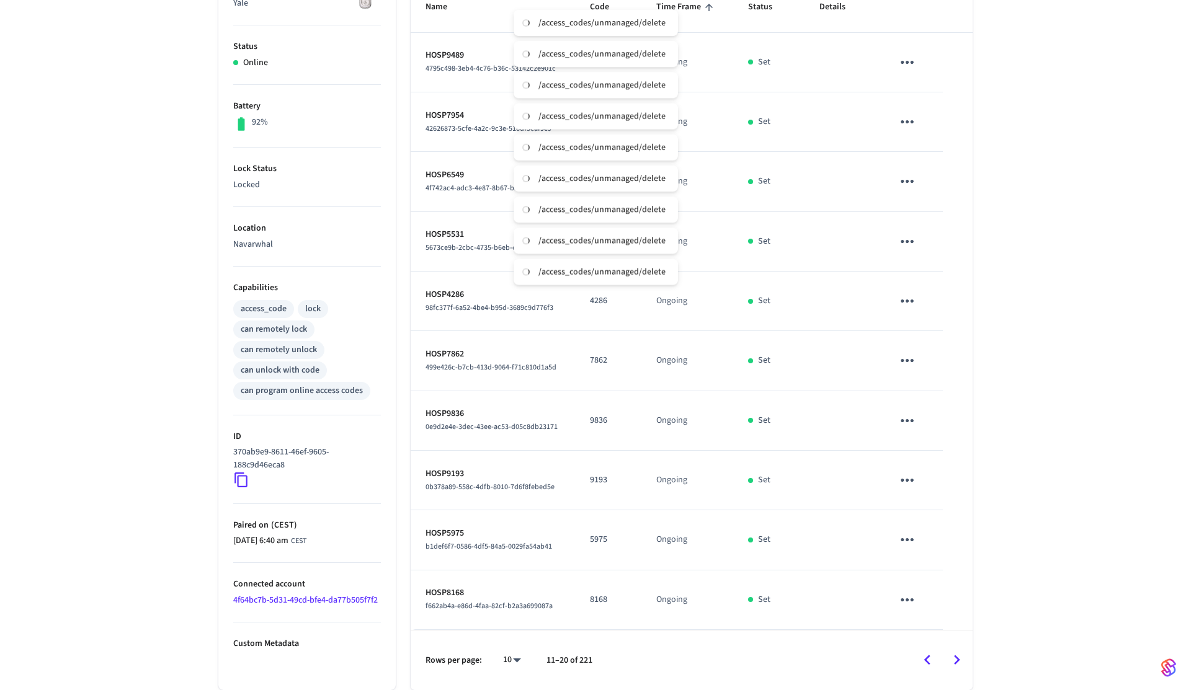
click at [911, 361] on icon "sticky table" at bounding box center [907, 360] width 13 height 3
click at [937, 414] on li "Delete" at bounding box center [965, 422] width 110 height 33
click at [914, 419] on icon "sticky table" at bounding box center [907, 420] width 19 height 19
click at [951, 492] on li "Delete" at bounding box center [962, 490] width 110 height 33
click at [912, 488] on icon "sticky table" at bounding box center [907, 480] width 19 height 19
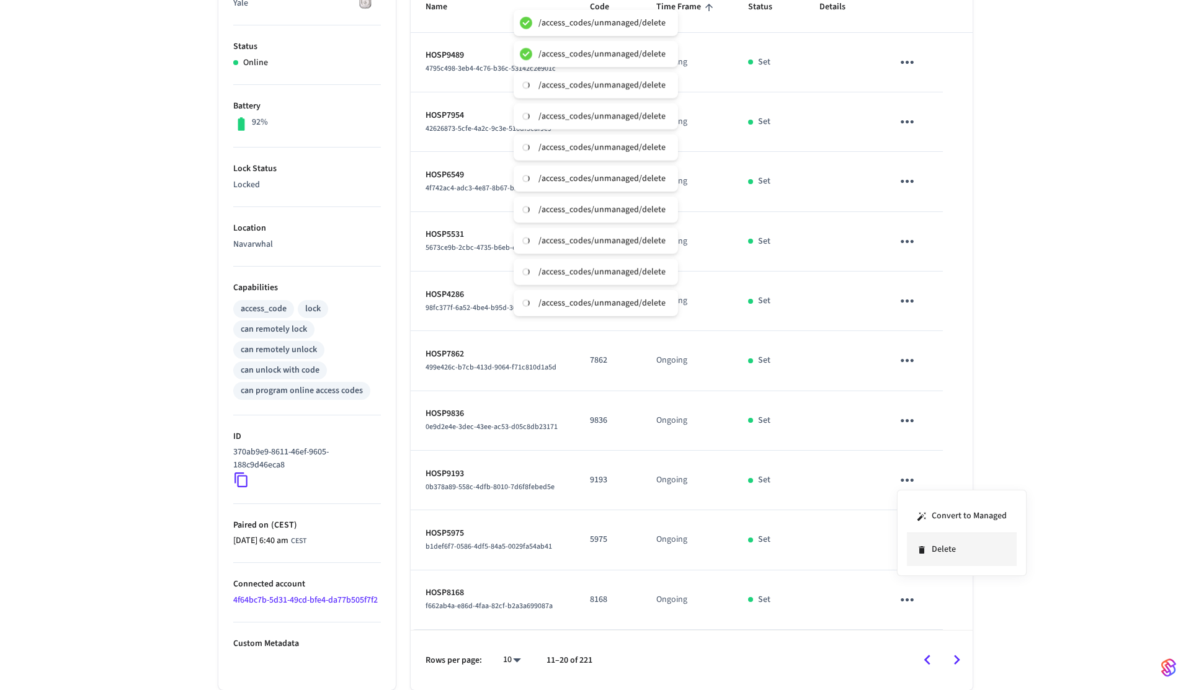
click at [953, 553] on li "Delete" at bounding box center [962, 549] width 110 height 33
click at [915, 546] on icon "sticky table" at bounding box center [907, 539] width 19 height 19
click at [915, 546] on div at bounding box center [595, 345] width 1191 height 690
click at [915, 546] on icon "sticky table" at bounding box center [907, 539] width 19 height 19
click at [926, 606] on icon at bounding box center [922, 610] width 10 height 10
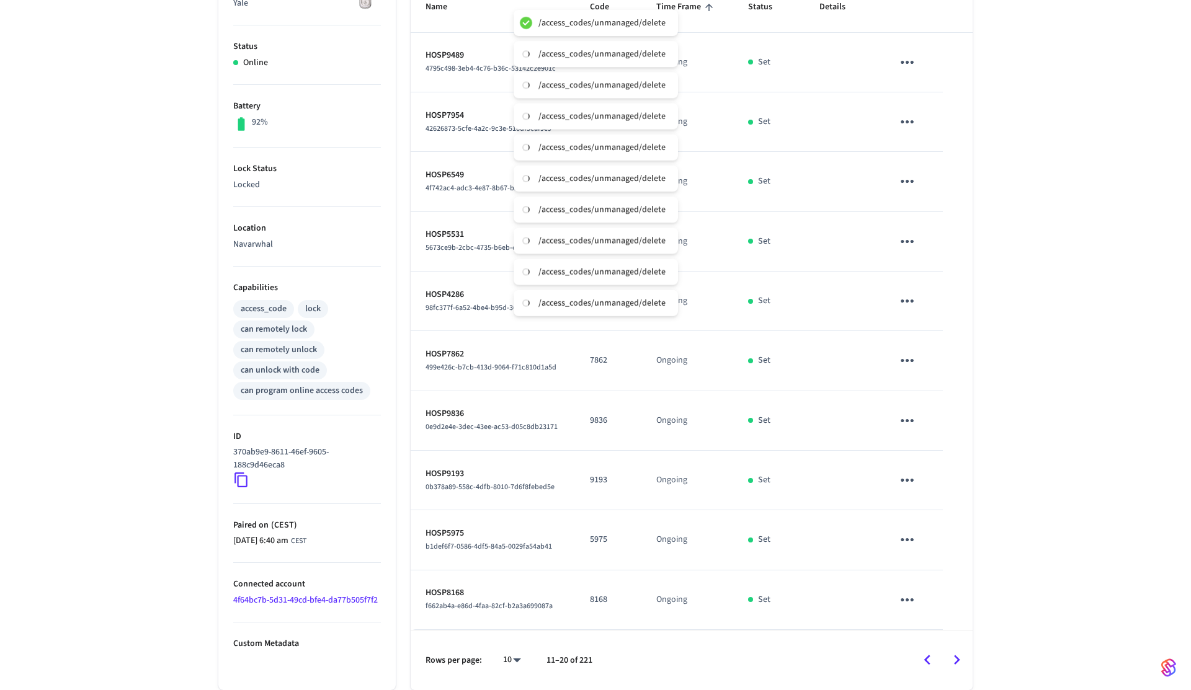
click at [904, 605] on icon "sticky table" at bounding box center [907, 599] width 19 height 19
click at [931, 642] on li "Delete" at bounding box center [962, 654] width 110 height 33
click at [966, 663] on button "Go to next page" at bounding box center [956, 660] width 29 height 29
click at [906, 58] on icon "sticky table" at bounding box center [907, 62] width 19 height 19
click at [926, 130] on icon at bounding box center [922, 132] width 10 height 10
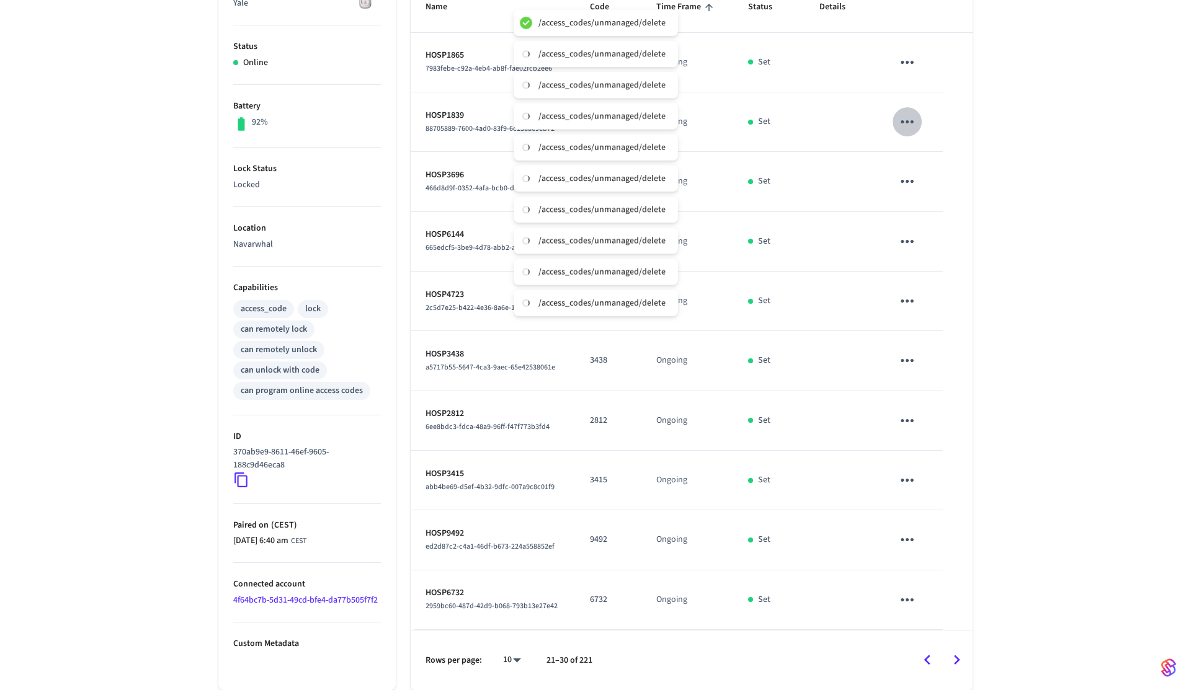
click at [912, 121] on icon "sticky table" at bounding box center [907, 121] width 13 height 3
click at [925, 190] on li "Delete" at bounding box center [966, 183] width 110 height 33
click at [910, 182] on icon "sticky table" at bounding box center [907, 181] width 13 height 3
click at [935, 252] on li "Delete" at bounding box center [966, 242] width 110 height 33
click at [906, 247] on icon "sticky table" at bounding box center [907, 241] width 19 height 19
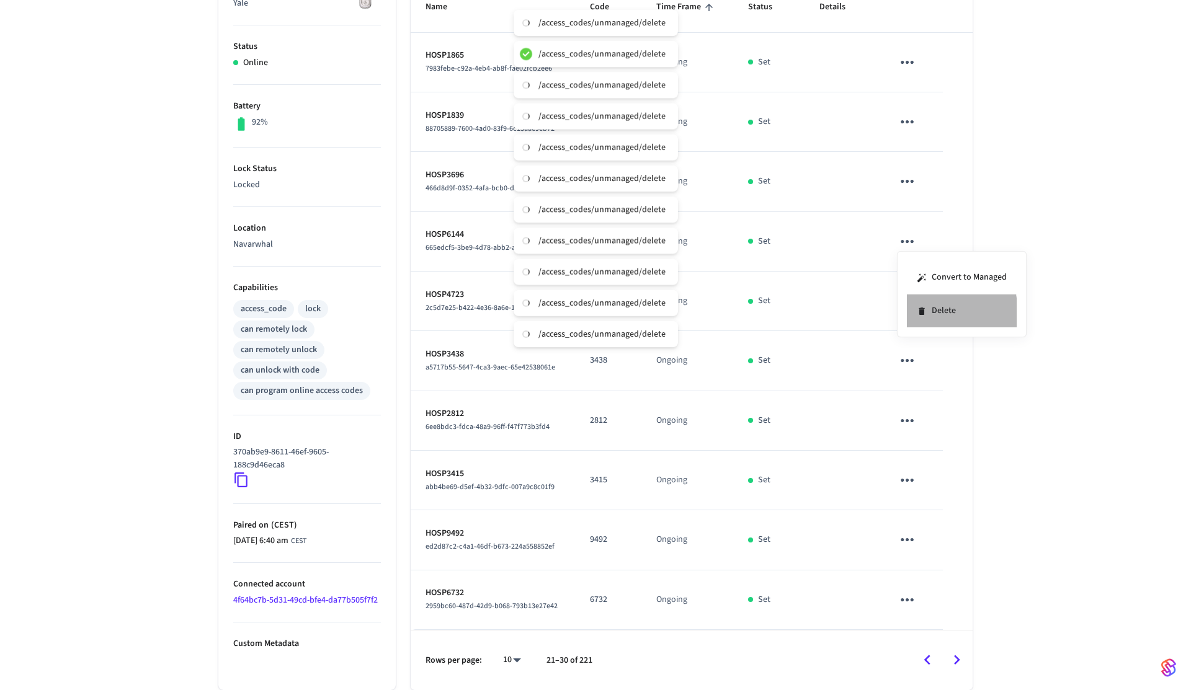
click at [927, 313] on li "Delete" at bounding box center [962, 311] width 110 height 33
click at [912, 310] on icon "sticky table" at bounding box center [907, 301] width 19 height 19
click at [947, 373] on li "Delete" at bounding box center [962, 370] width 110 height 33
click at [905, 368] on icon "sticky table" at bounding box center [907, 360] width 19 height 19
click at [935, 435] on li "Delete" at bounding box center [962, 430] width 110 height 33
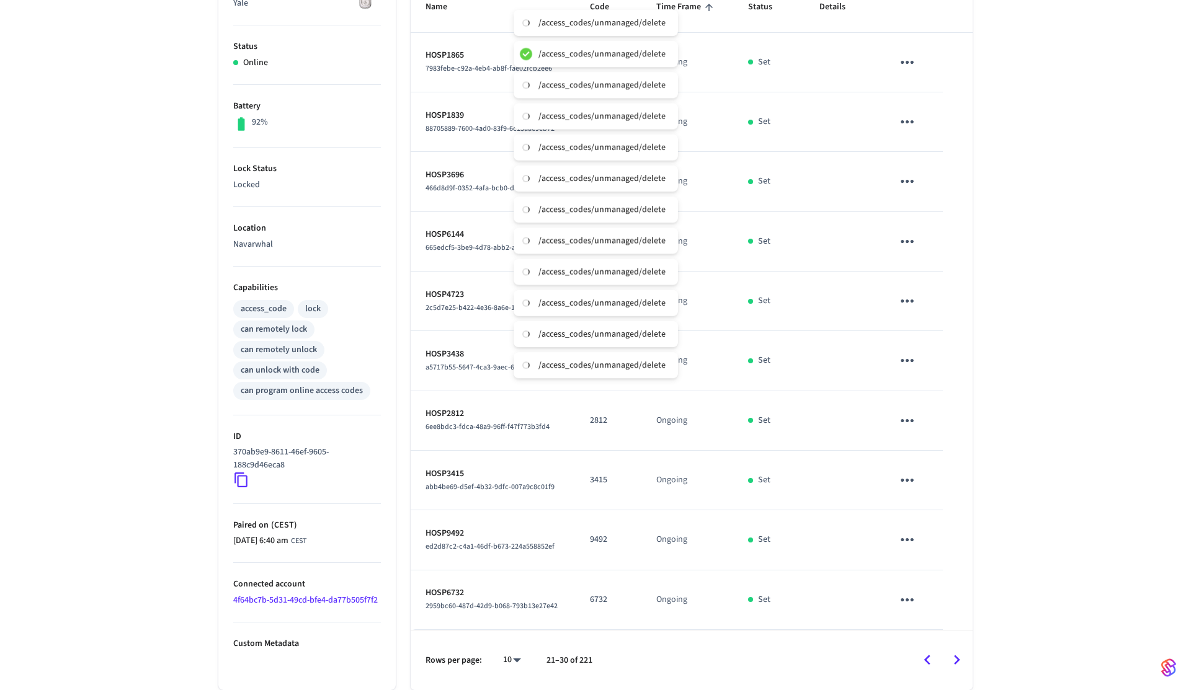
click at [909, 419] on icon "sticky table" at bounding box center [907, 420] width 19 height 19
click at [936, 483] on li "Delete" at bounding box center [962, 490] width 110 height 33
click at [913, 472] on icon "sticky table" at bounding box center [907, 480] width 19 height 19
click at [958, 558] on li "Delete" at bounding box center [962, 549] width 110 height 33
click at [911, 541] on icon "sticky table" at bounding box center [907, 539] width 19 height 19
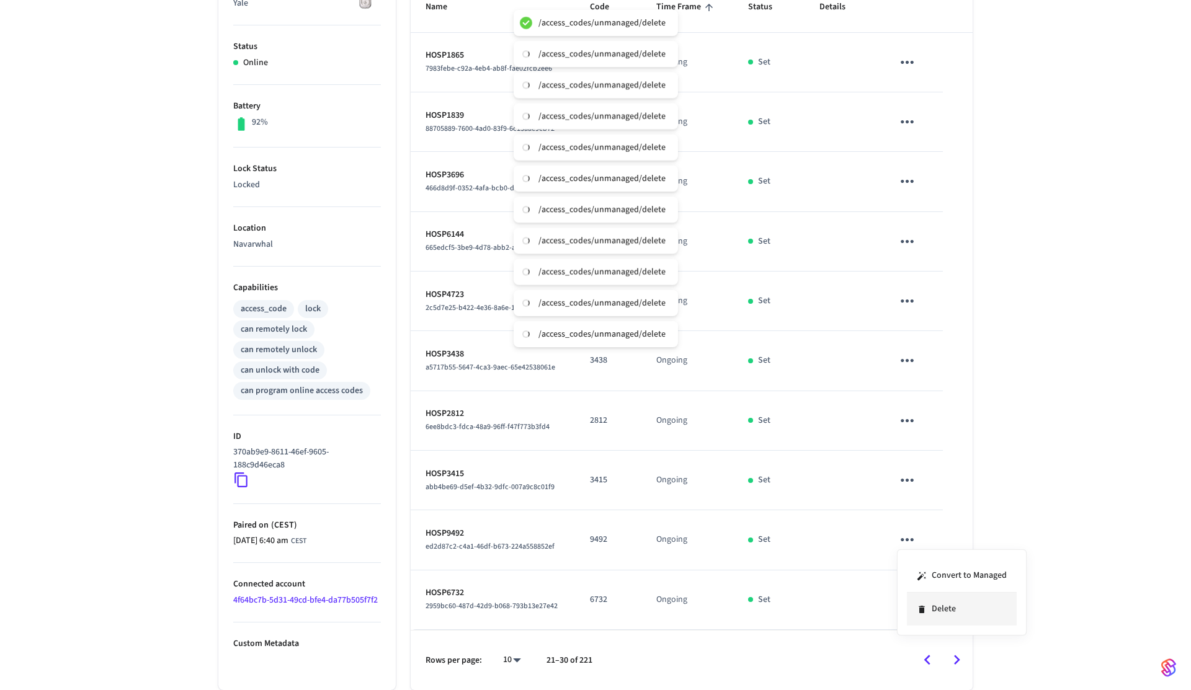
click at [955, 617] on li "Delete" at bounding box center [962, 609] width 110 height 33
click at [913, 610] on button "sticky table" at bounding box center [907, 600] width 29 height 29
click at [954, 646] on li "Delete" at bounding box center [957, 654] width 110 height 33
click at [959, 659] on icon "Go to next page" at bounding box center [956, 660] width 19 height 19
click at [917, 60] on button "sticky table" at bounding box center [907, 62] width 29 height 29
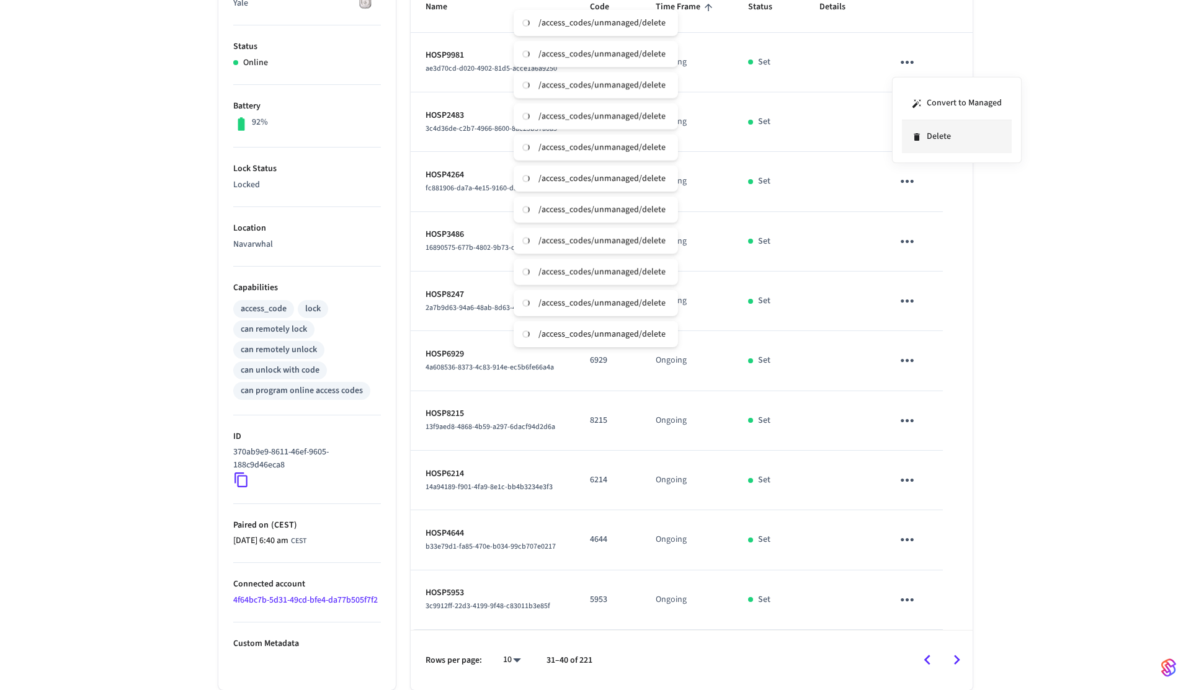
click at [921, 125] on li "Delete" at bounding box center [957, 136] width 110 height 33
click at [909, 117] on icon "sticky table" at bounding box center [907, 121] width 19 height 19
click at [1059, 112] on div at bounding box center [595, 345] width 1191 height 690
click at [932, 650] on button "Go to previous page" at bounding box center [926, 660] width 29 height 29
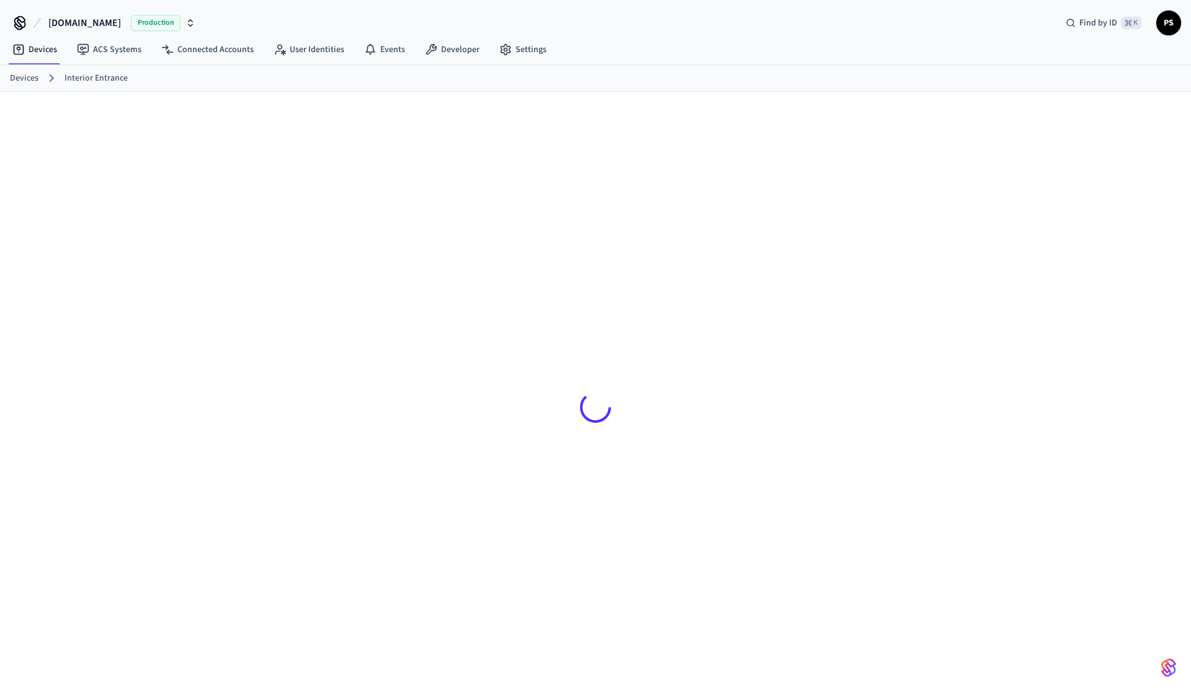
scroll to position [17, 0]
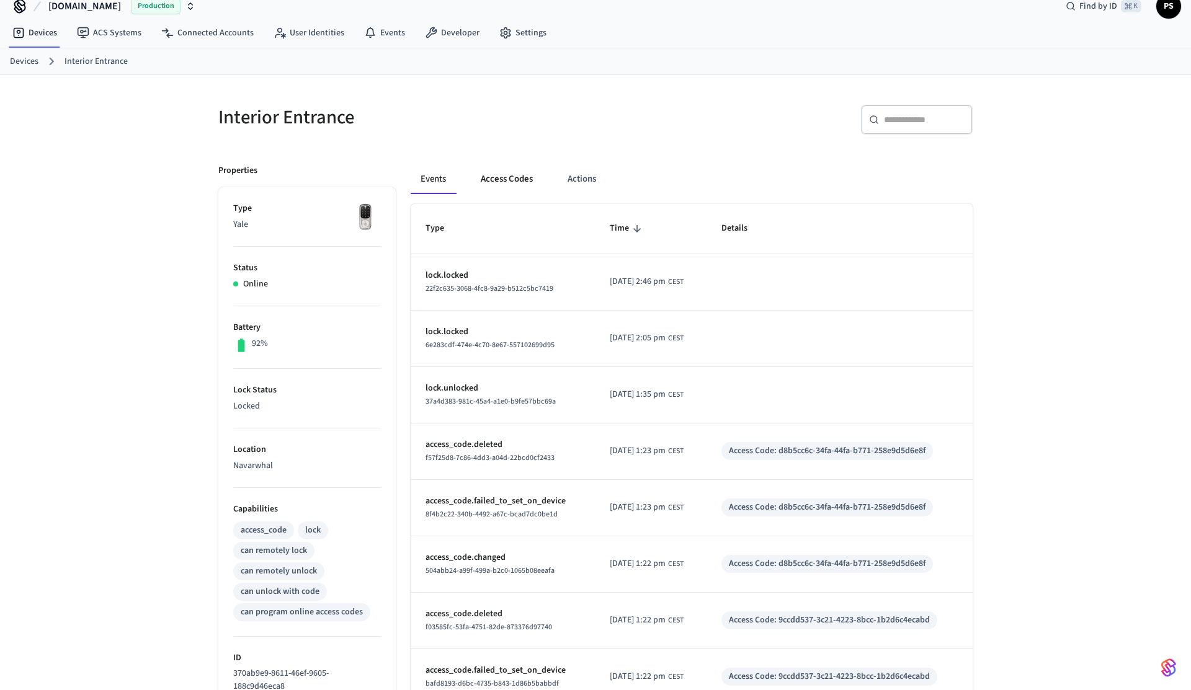
click at [495, 189] on button "Access Codes" at bounding box center [507, 179] width 72 height 30
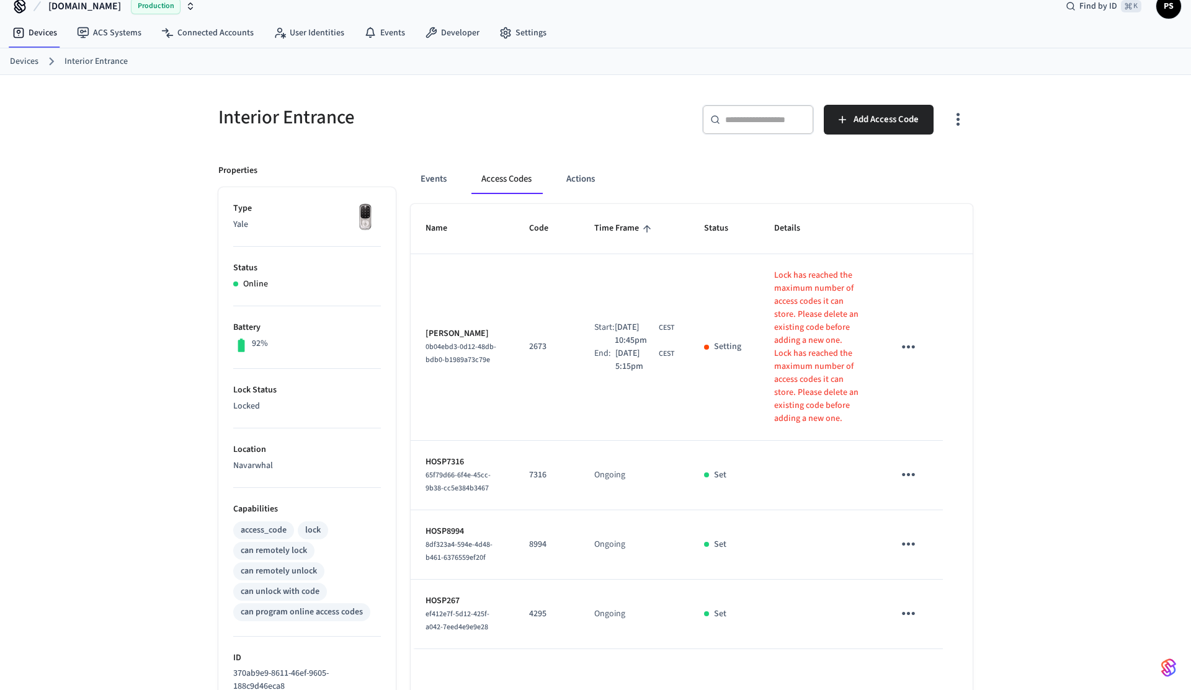
click at [950, 120] on icon "button" at bounding box center [957, 119] width 19 height 19
click at [891, 164] on li "Show unmanaged access codes on device" at bounding box center [878, 170] width 174 height 33
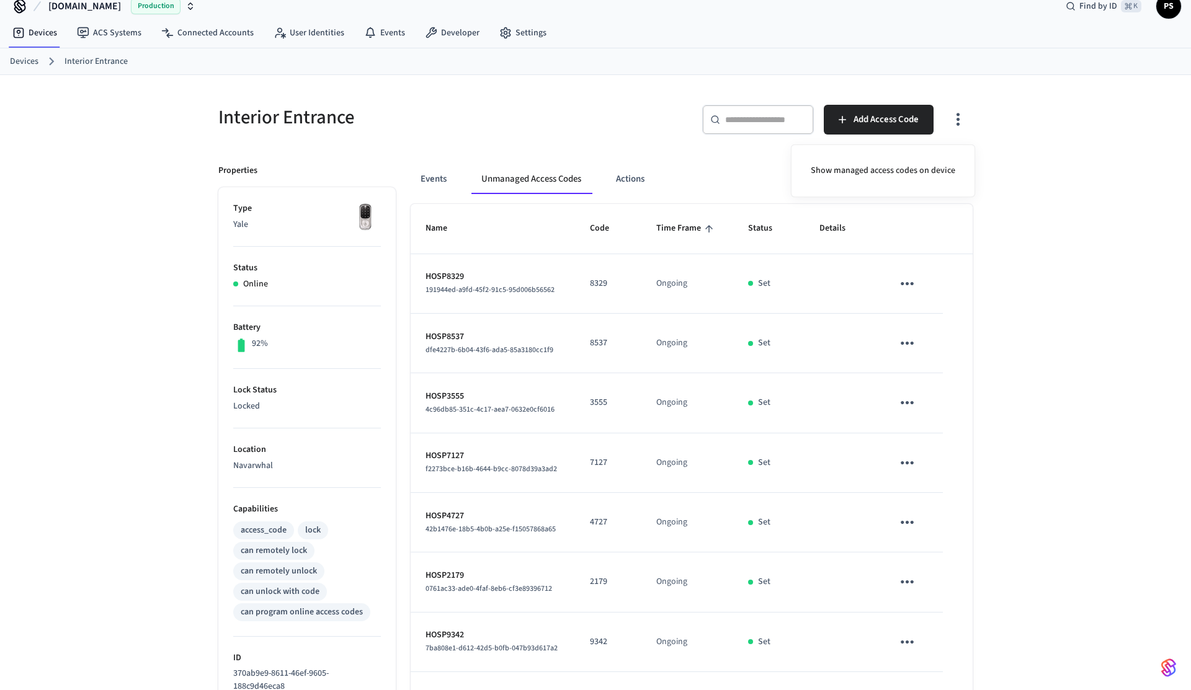
click at [1051, 260] on div at bounding box center [595, 345] width 1191 height 690
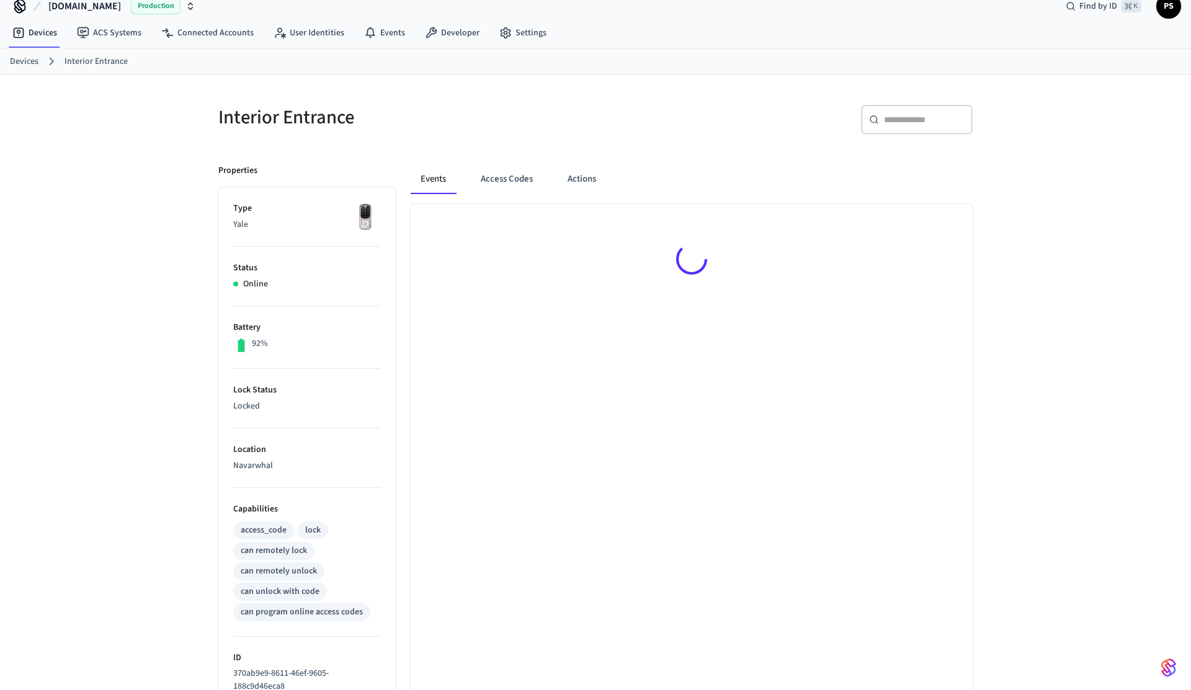
scroll to position [216, 0]
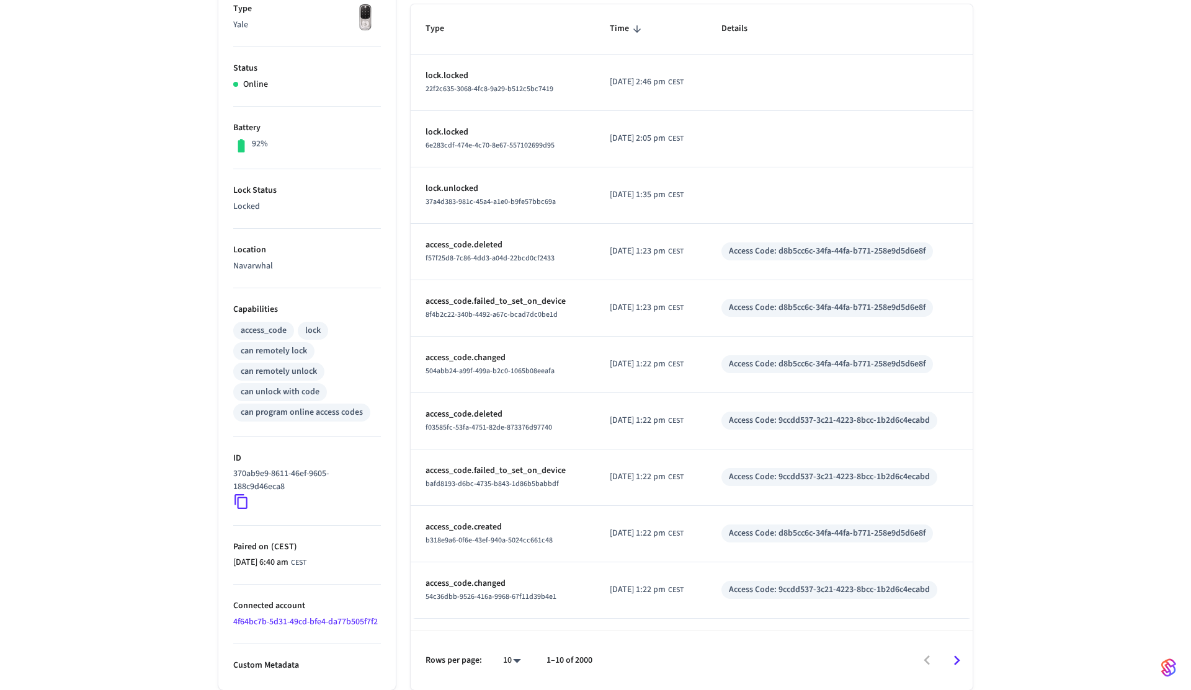
click at [246, 504] on icon at bounding box center [241, 502] width 16 height 16
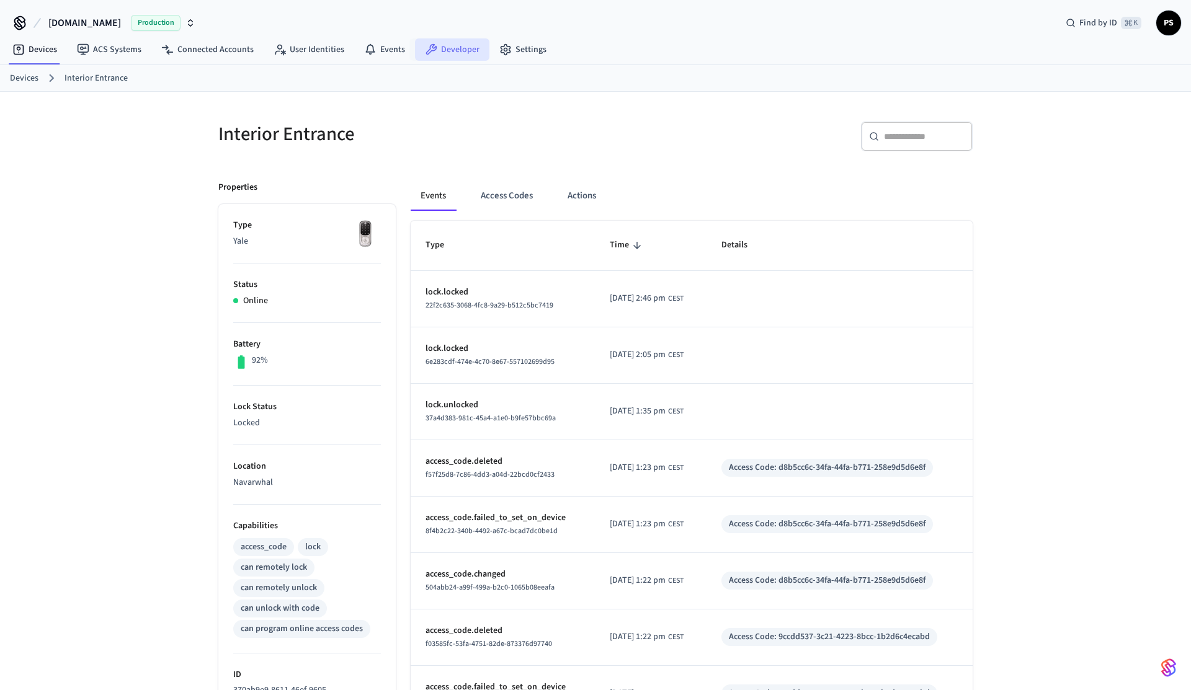
click at [435, 52] on link "Developer" at bounding box center [452, 49] width 74 height 22
click at [488, 207] on button "Access Codes" at bounding box center [507, 196] width 72 height 30
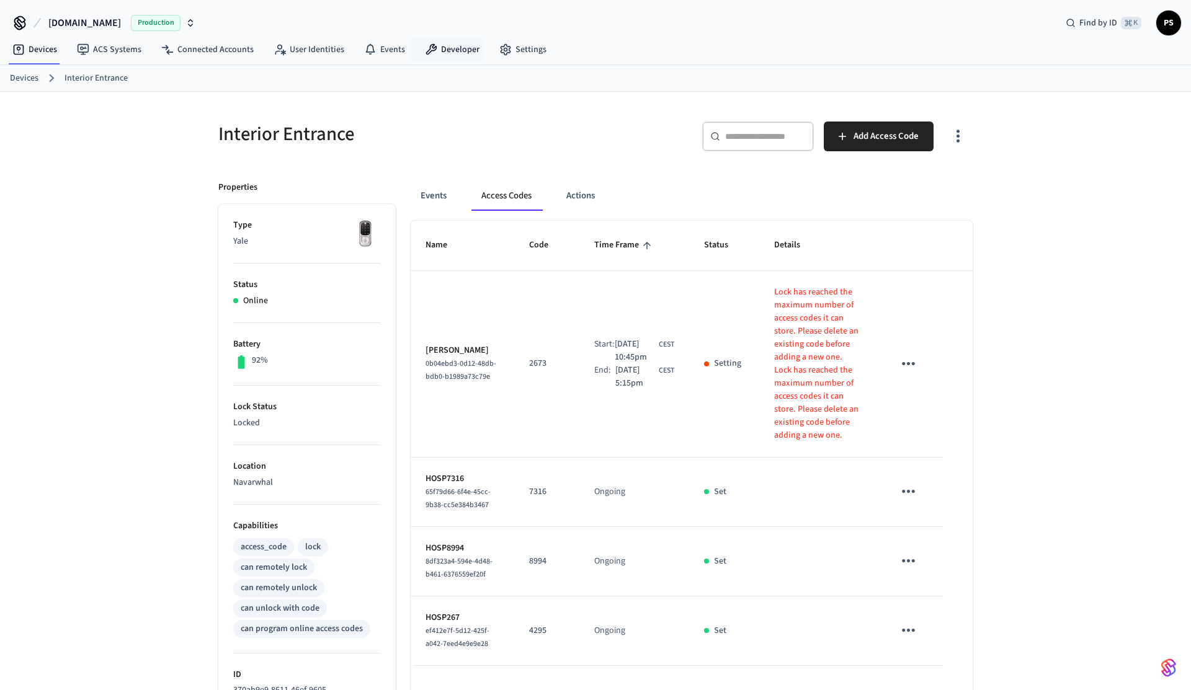
click at [964, 135] on icon "button" at bounding box center [957, 136] width 19 height 19
click at [924, 187] on li "Show unmanaged access codes on device" at bounding box center [878, 187] width 174 height 33
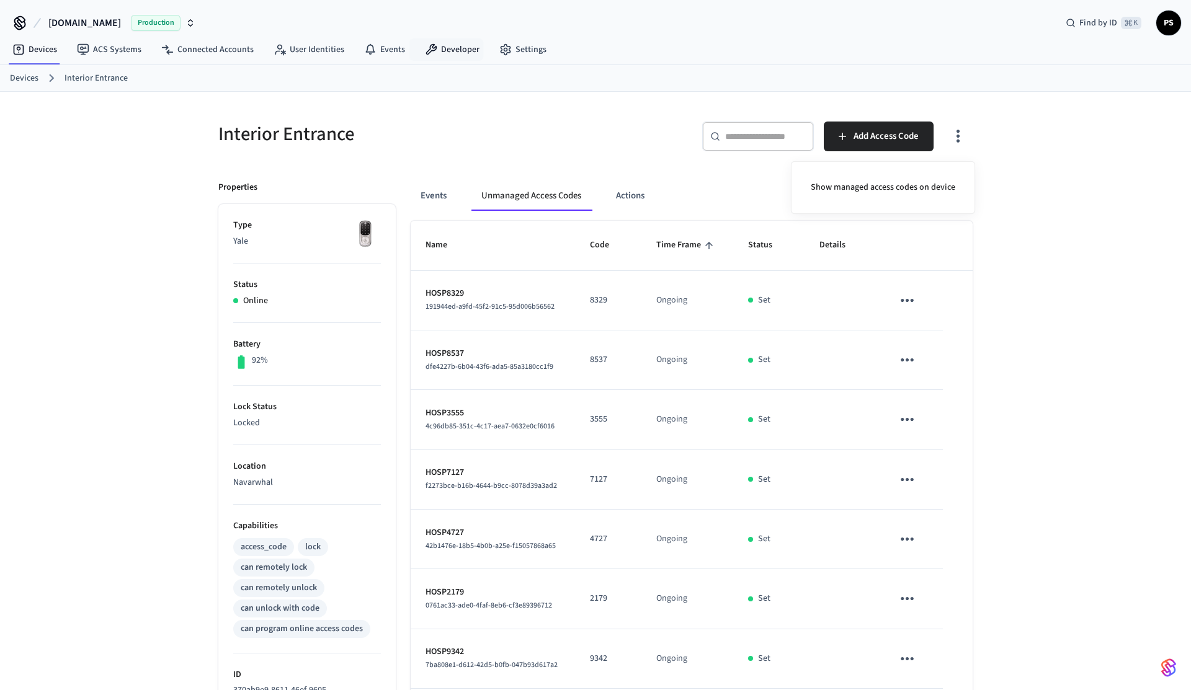
click at [502, 305] on div at bounding box center [595, 345] width 1191 height 690
click at [502, 305] on span "191944ed-a9fd-45f2-91c5-95d006b56562" at bounding box center [489, 306] width 129 height 11
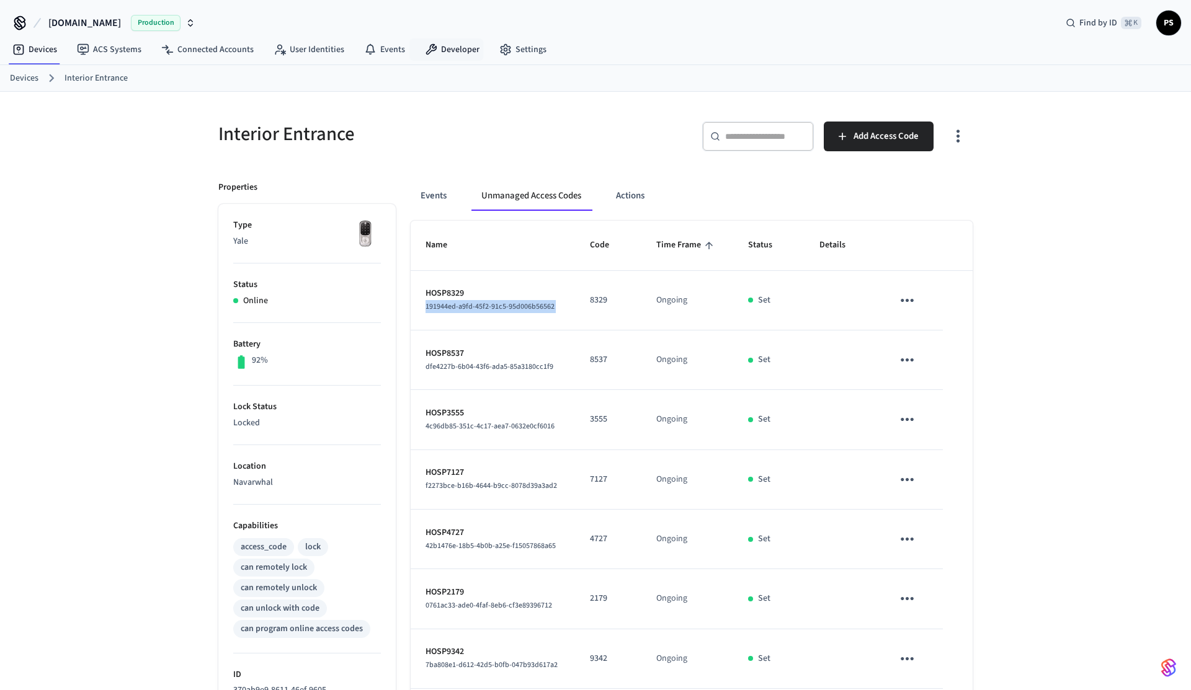
click at [898, 295] on icon "sticky table" at bounding box center [907, 300] width 19 height 19
click at [948, 380] on li "Delete" at bounding box center [962, 370] width 110 height 33
click at [905, 363] on icon "sticky table" at bounding box center [907, 359] width 19 height 19
click at [944, 442] on li "Delete" at bounding box center [962, 430] width 110 height 33
click at [912, 429] on icon "sticky table" at bounding box center [907, 419] width 19 height 19
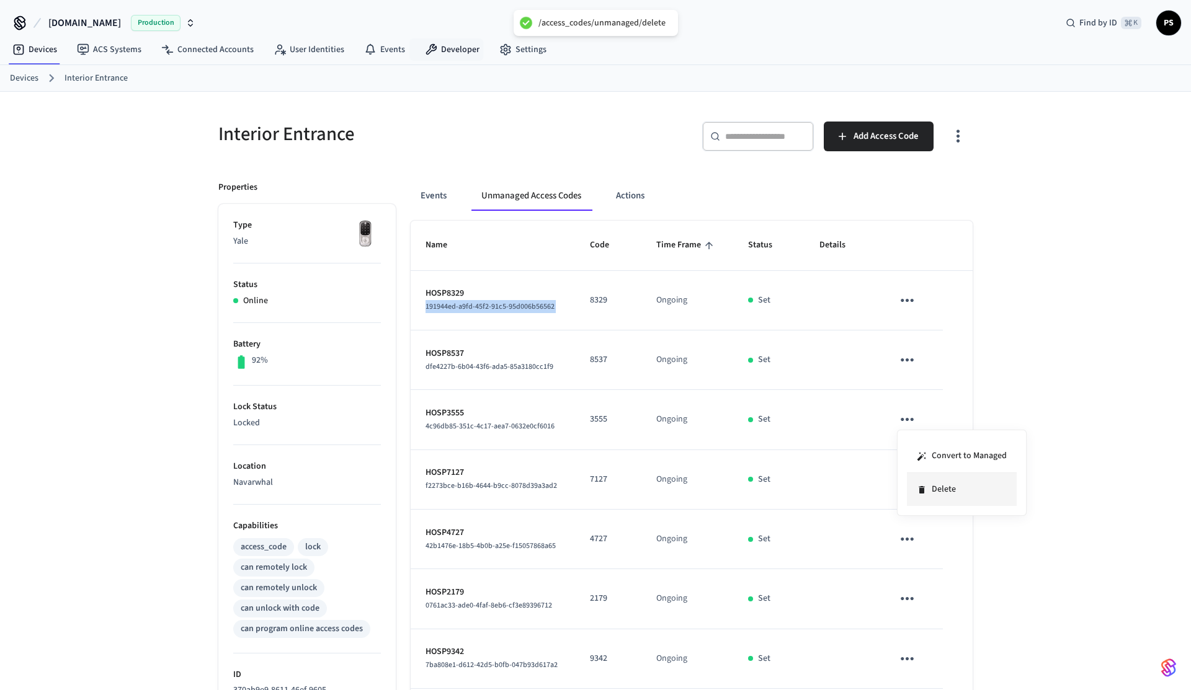
click at [933, 502] on li "Delete" at bounding box center [962, 489] width 110 height 33
click at [909, 489] on icon "sticky table" at bounding box center [907, 479] width 19 height 19
click at [932, 559] on li "Delete" at bounding box center [962, 549] width 110 height 33
click at [905, 543] on icon "sticky table" at bounding box center [907, 539] width 19 height 19
click at [935, 602] on li "Delete" at bounding box center [962, 609] width 110 height 33
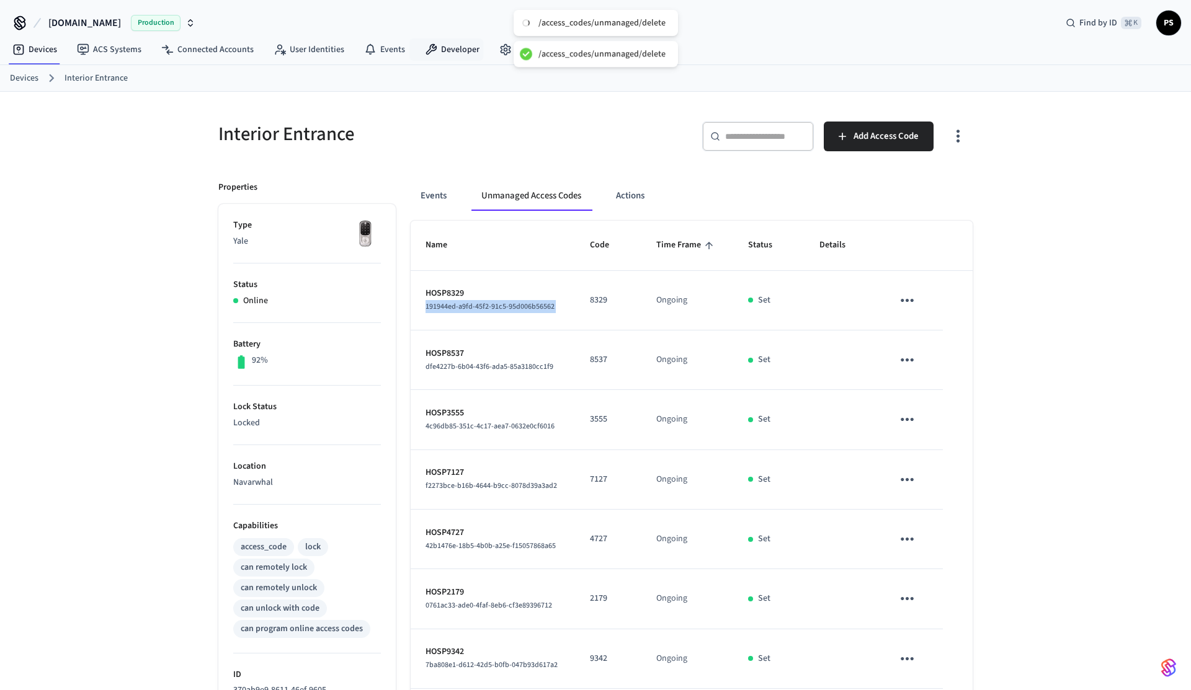
click at [909, 604] on icon "sticky table" at bounding box center [907, 598] width 19 height 19
click at [944, 653] on li "Delete" at bounding box center [962, 654] width 110 height 33
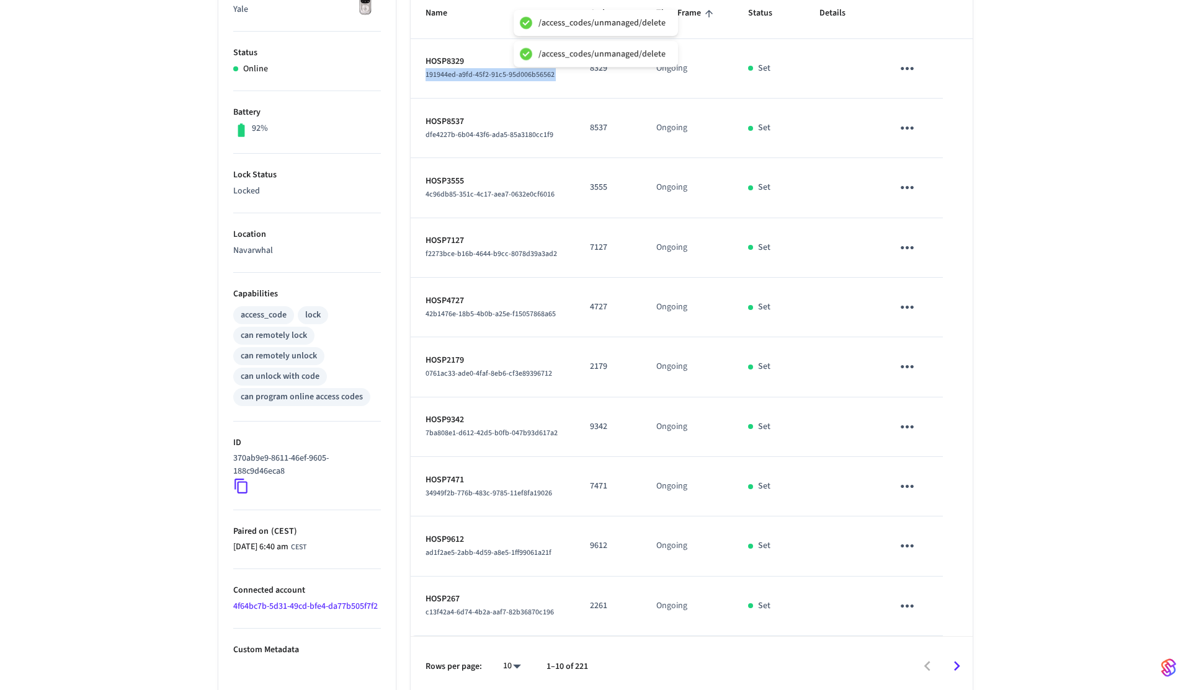
scroll to position [239, 0]
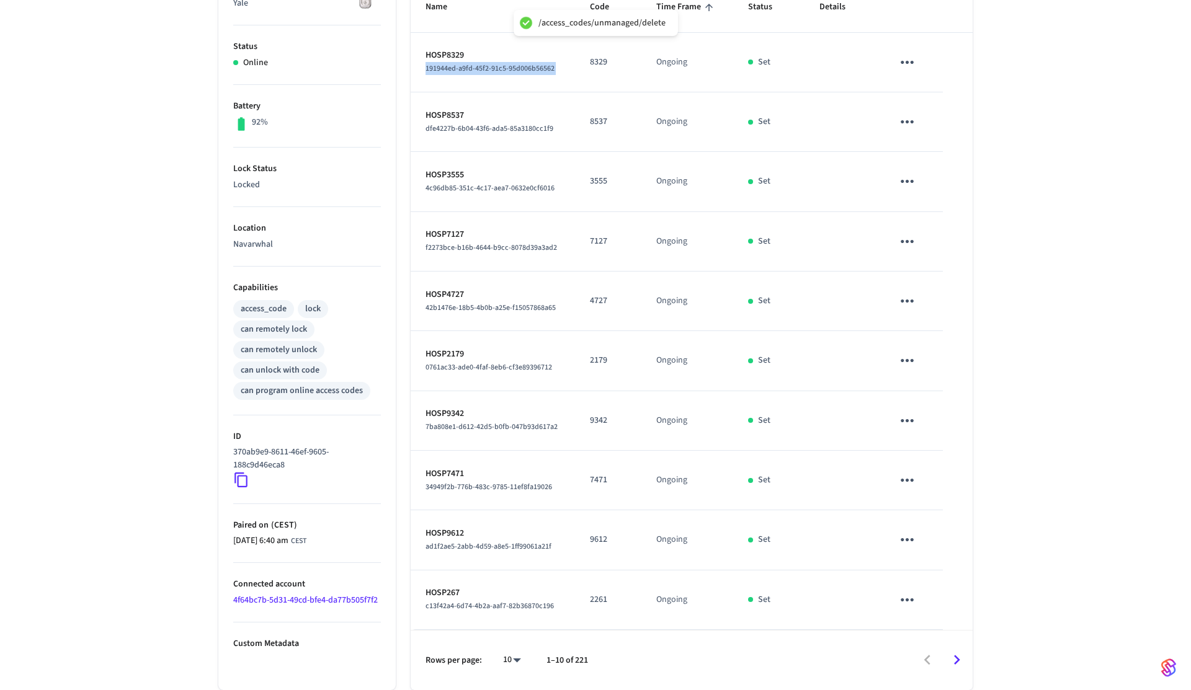
click at [915, 361] on icon "sticky table" at bounding box center [907, 360] width 19 height 19
click at [945, 446] on li "Delete" at bounding box center [962, 430] width 110 height 33
click at [901, 428] on icon "sticky table" at bounding box center [907, 420] width 19 height 19
click at [957, 499] on li "Delete" at bounding box center [962, 490] width 110 height 33
click at [912, 488] on icon "sticky table" at bounding box center [907, 480] width 19 height 19
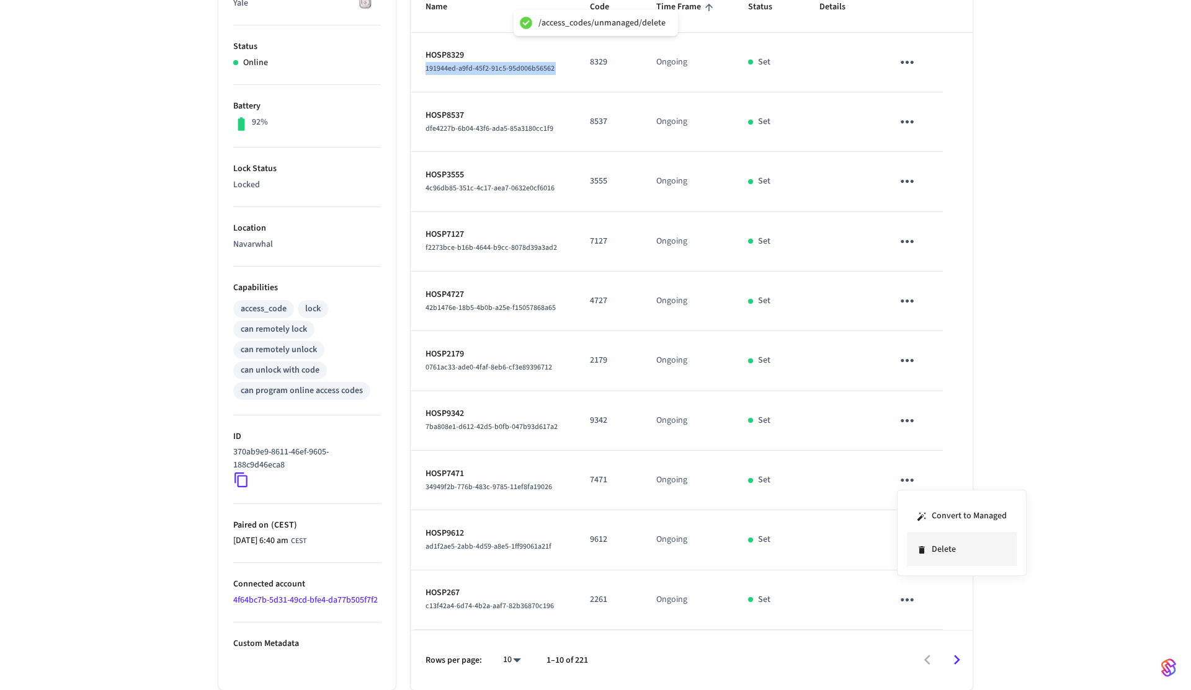
click at [948, 559] on li "Delete" at bounding box center [962, 549] width 110 height 33
click at [909, 549] on icon "sticky table" at bounding box center [907, 539] width 19 height 19
click at [938, 612] on li "Delete" at bounding box center [962, 609] width 110 height 33
click at [903, 604] on icon "sticky table" at bounding box center [907, 599] width 19 height 19
click at [971, 662] on li "Delete" at bounding box center [962, 654] width 110 height 33
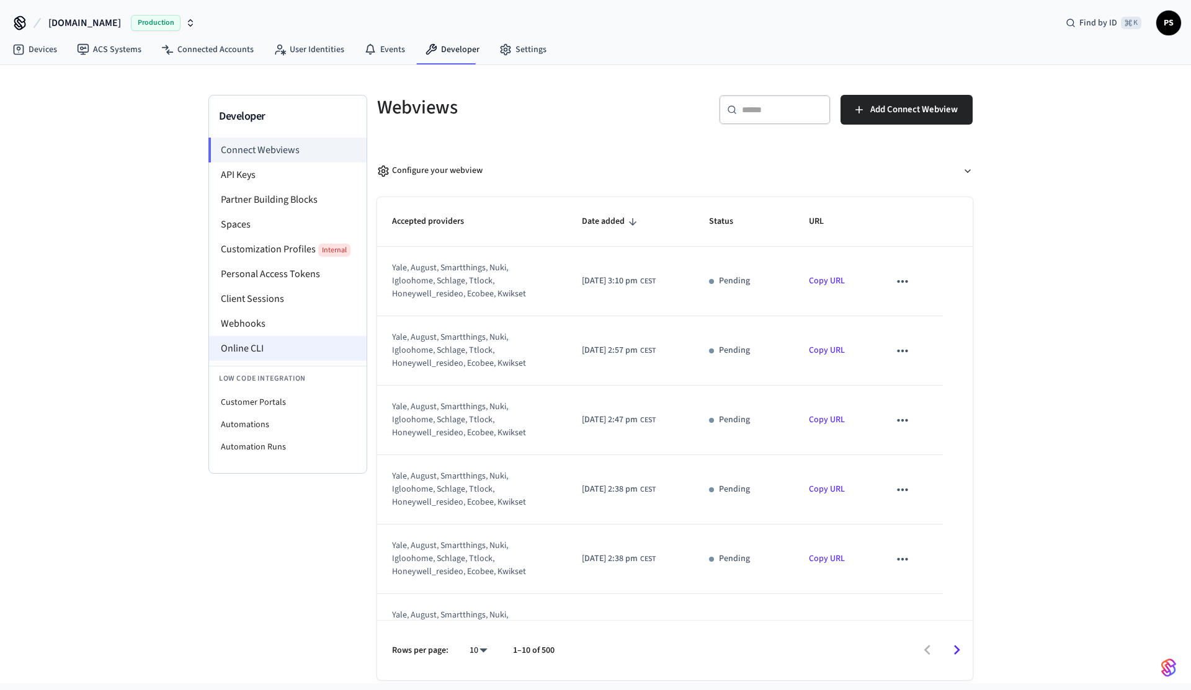
click at [246, 344] on li "Online CLI" at bounding box center [288, 348] width 158 height 25
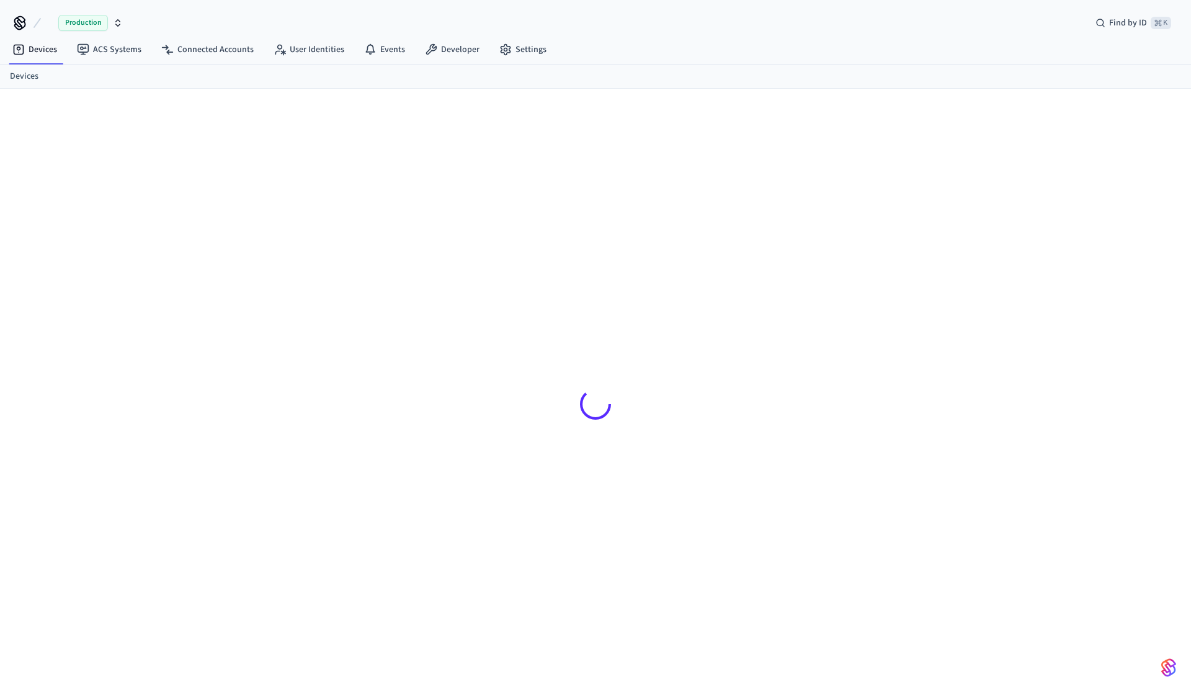
scroll to position [17, 0]
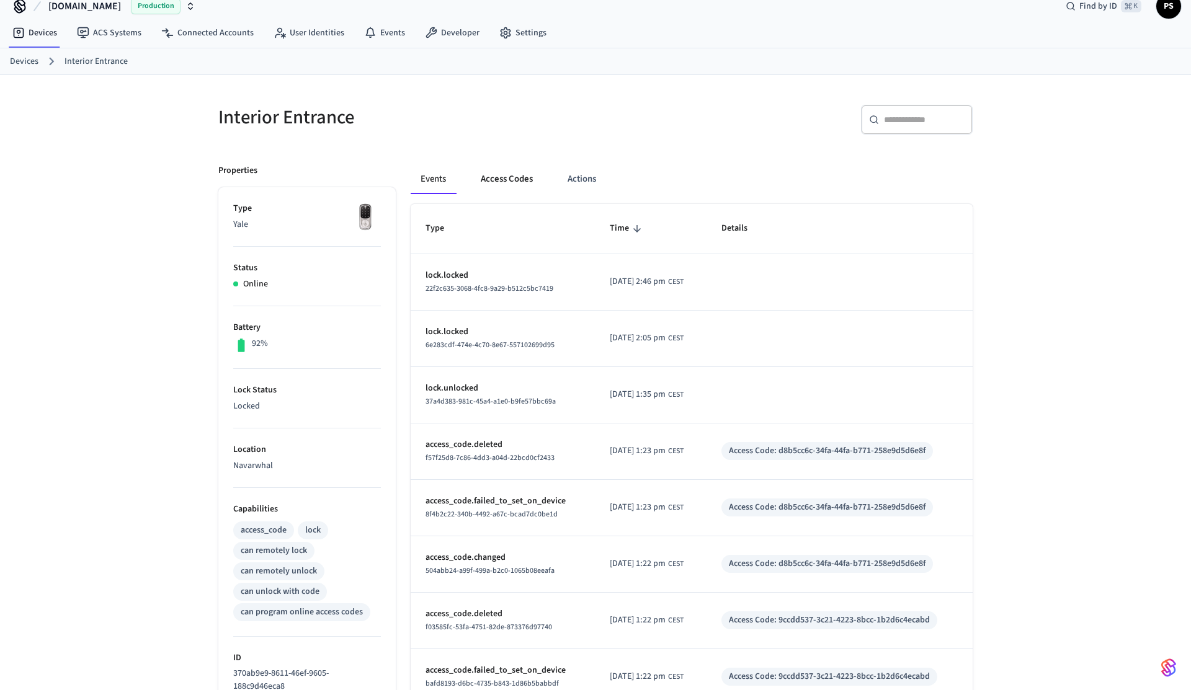
click at [529, 179] on button "Access Codes" at bounding box center [507, 179] width 72 height 30
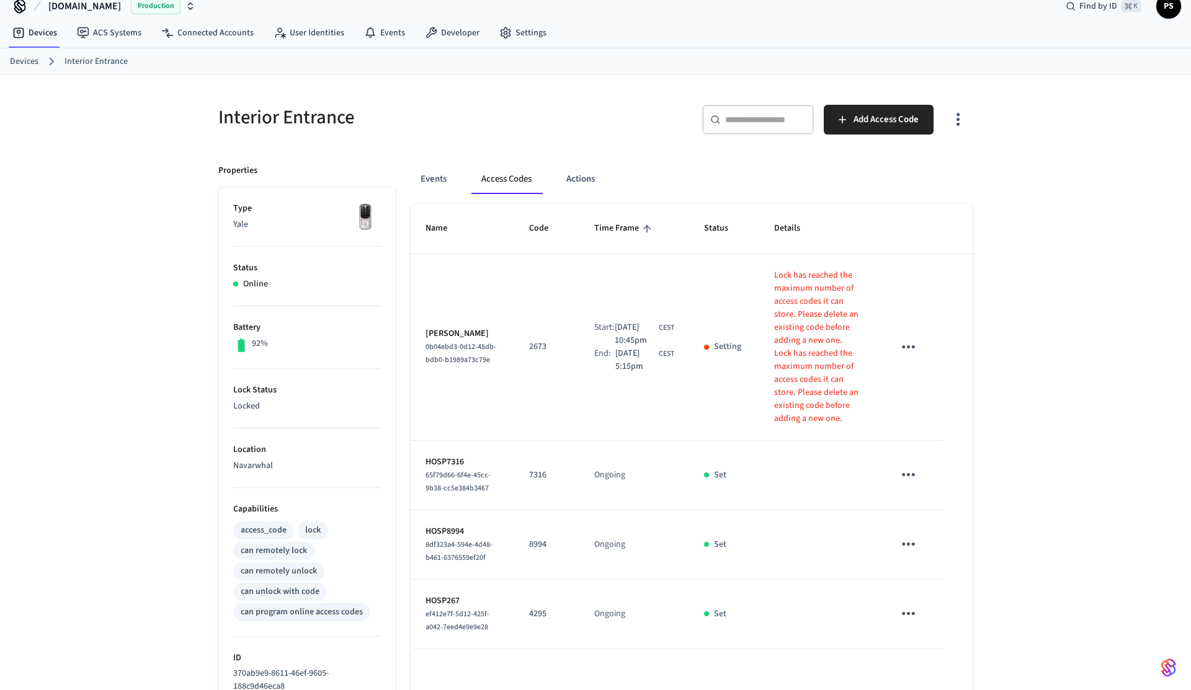
click at [960, 135] on button "button" at bounding box center [957, 120] width 29 height 50
click at [932, 166] on li "Show unmanaged access codes on device" at bounding box center [878, 170] width 174 height 33
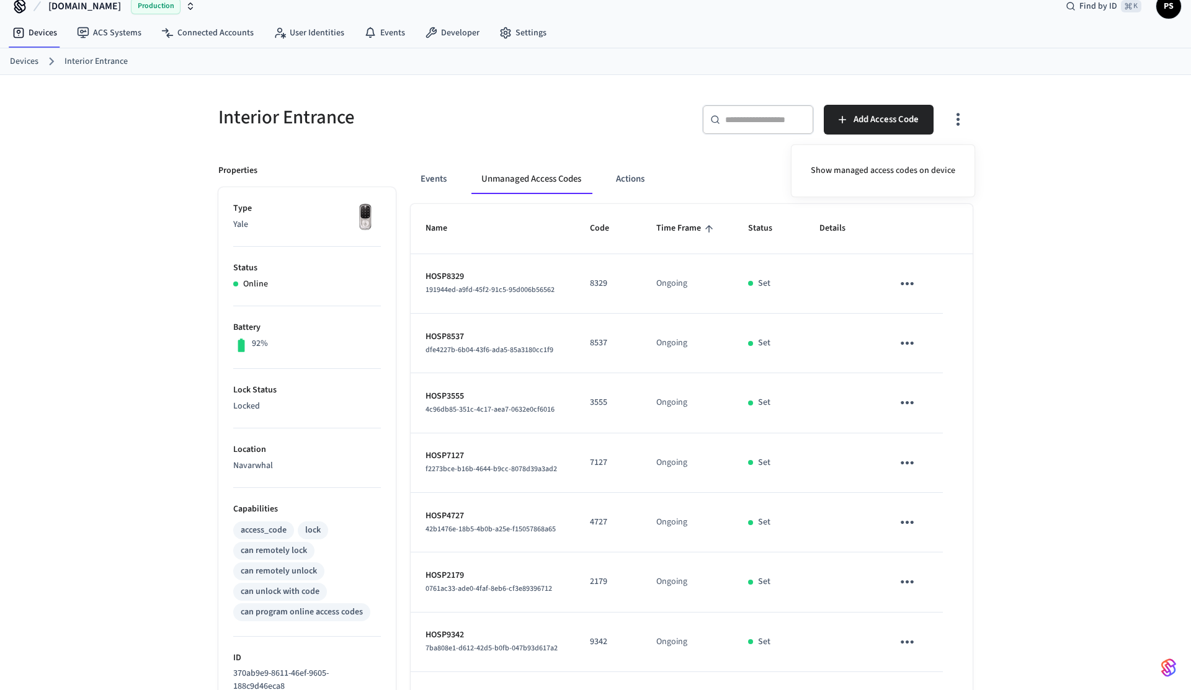
click at [1149, 257] on div at bounding box center [595, 345] width 1191 height 690
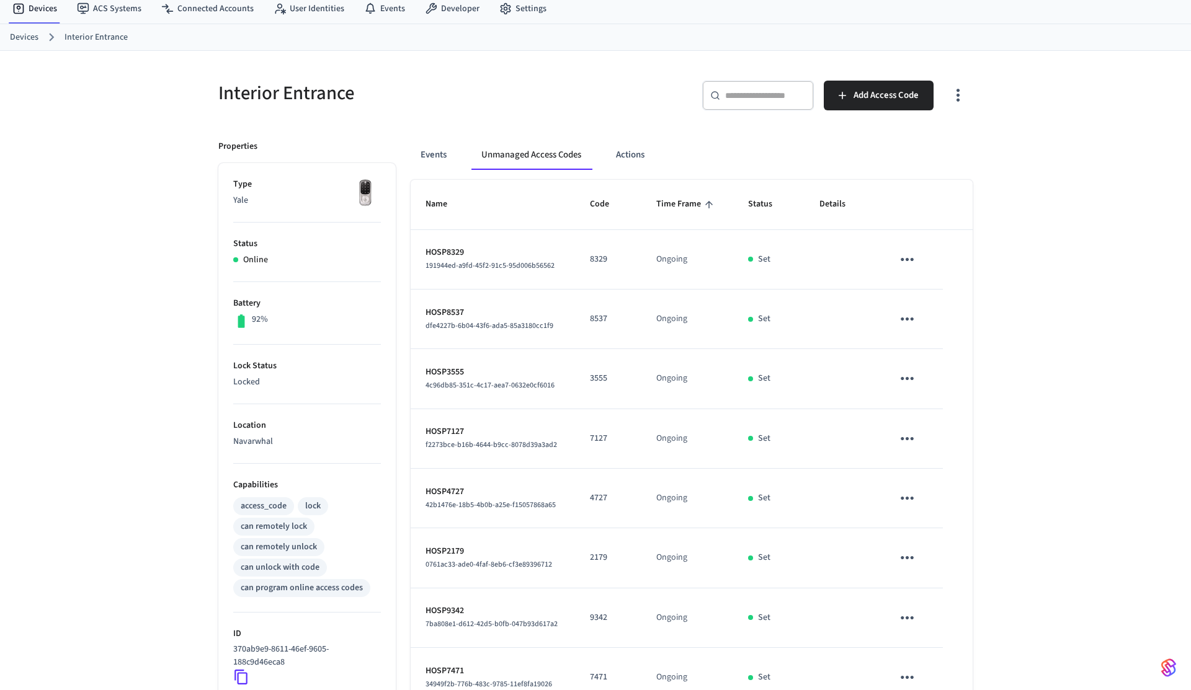
scroll to position [239, 0]
